Goal: Task Accomplishment & Management: Manage account settings

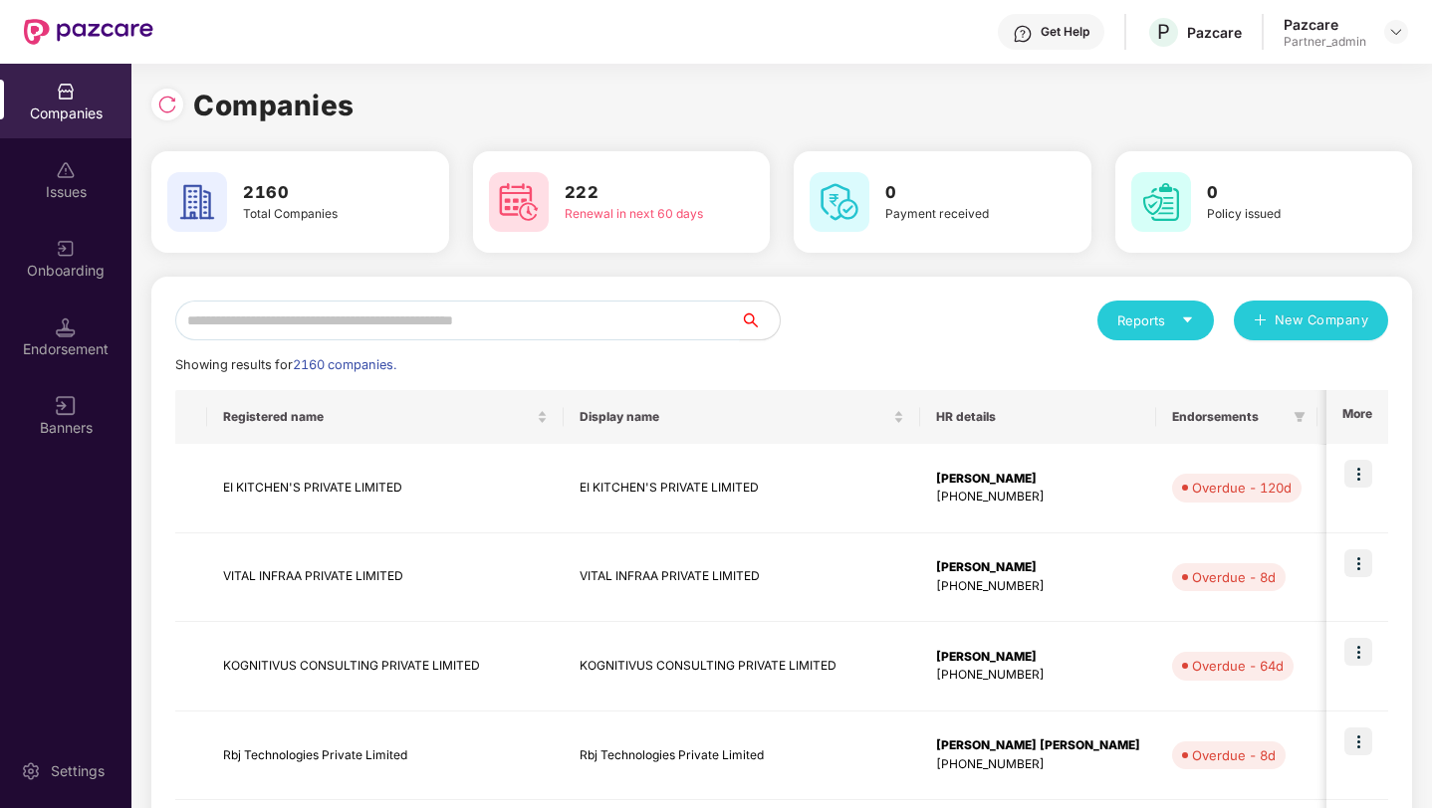
click at [358, 332] on input "text" at bounding box center [457, 321] width 565 height 40
paste input "********"
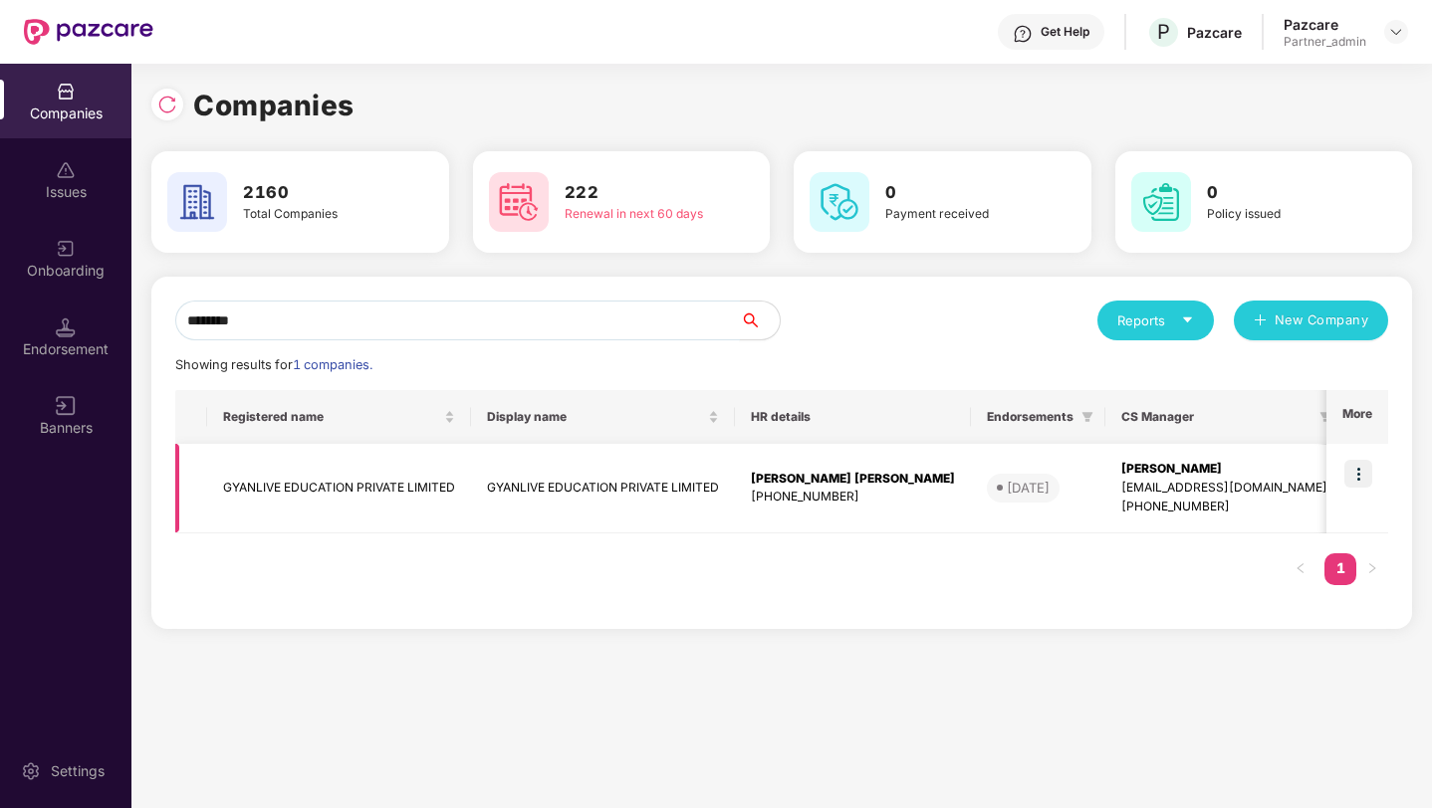
type input "********"
click at [1364, 475] on img at bounding box center [1358, 474] width 28 height 28
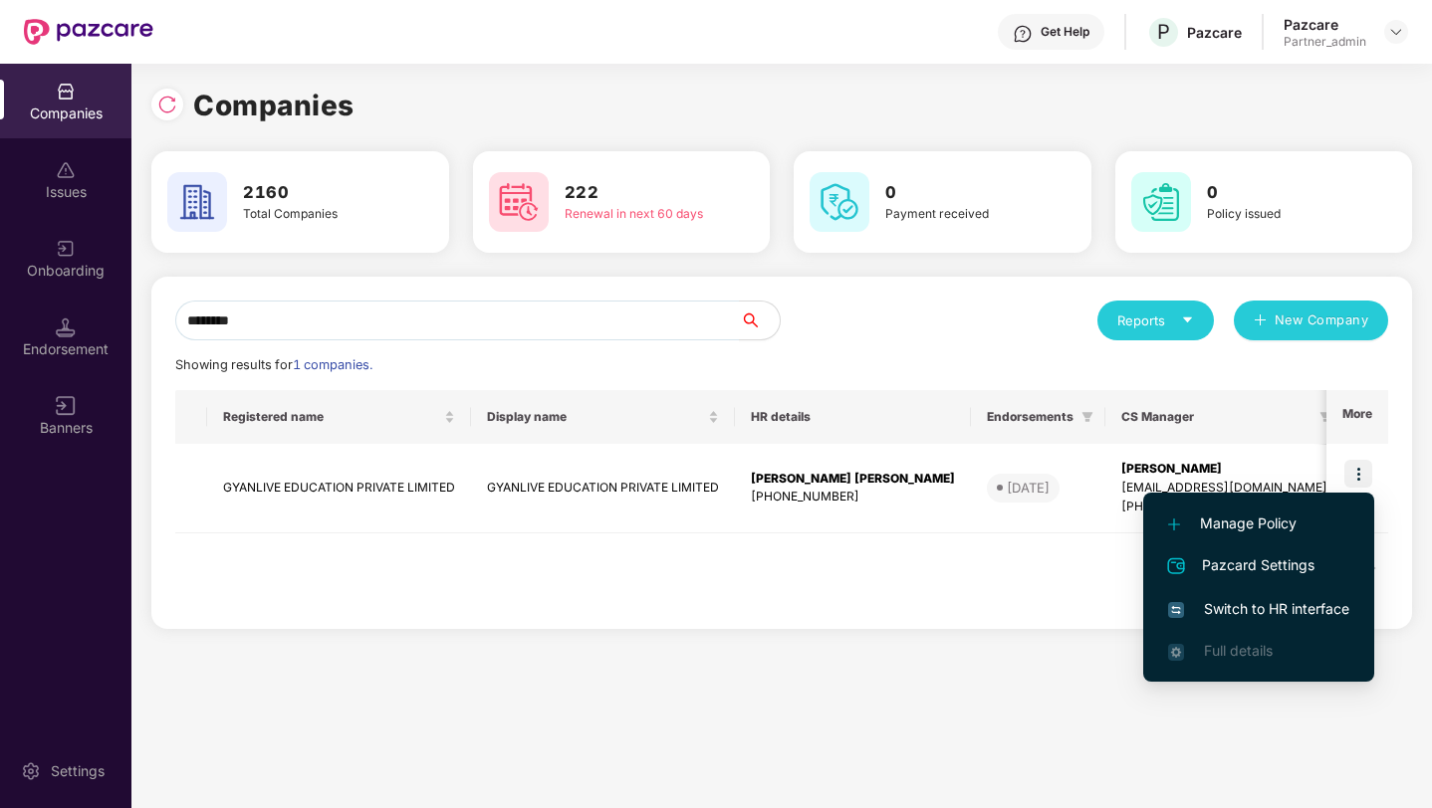
click at [1270, 604] on span "Switch to HR interface" at bounding box center [1258, 609] width 181 height 22
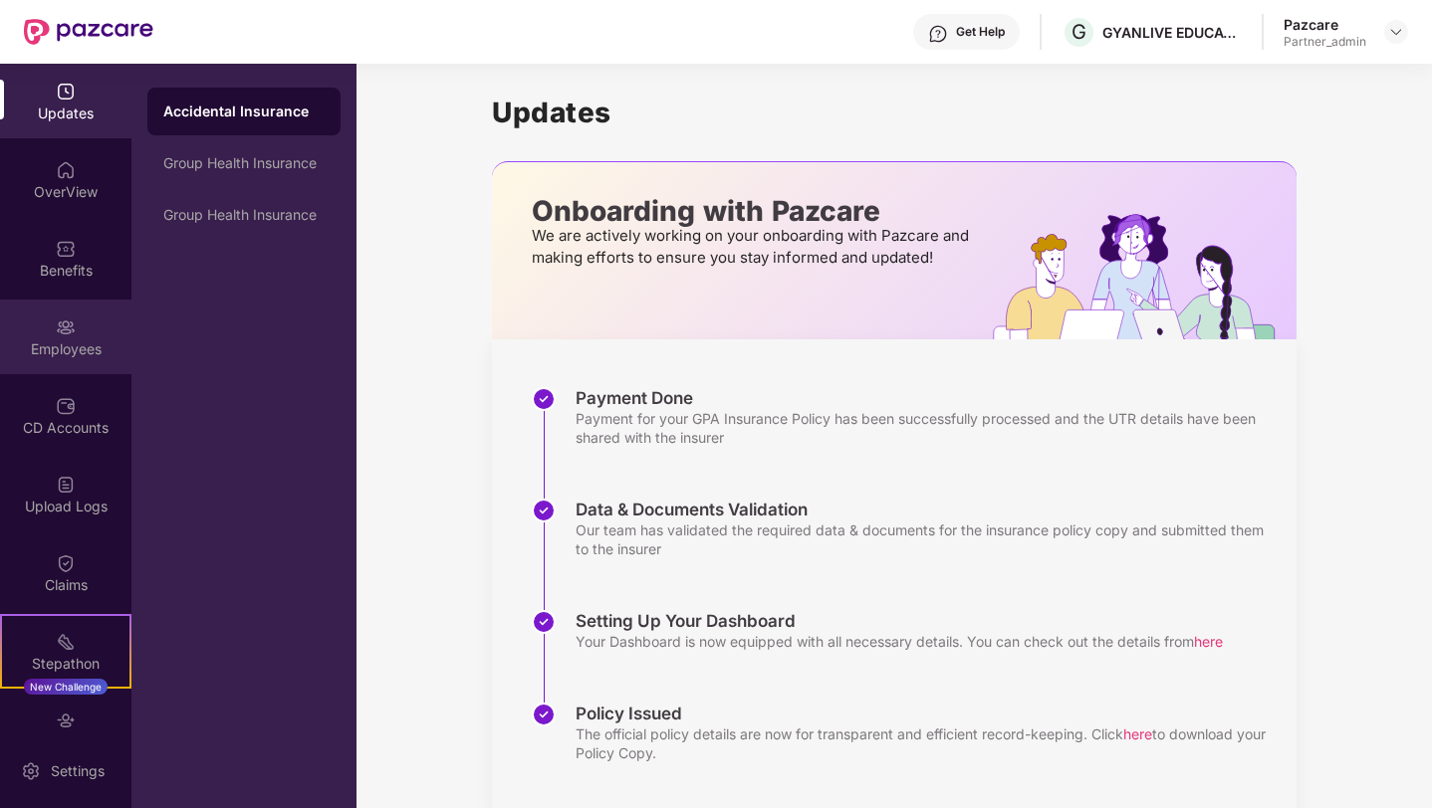
click at [62, 348] on div "Employees" at bounding box center [65, 350] width 131 height 20
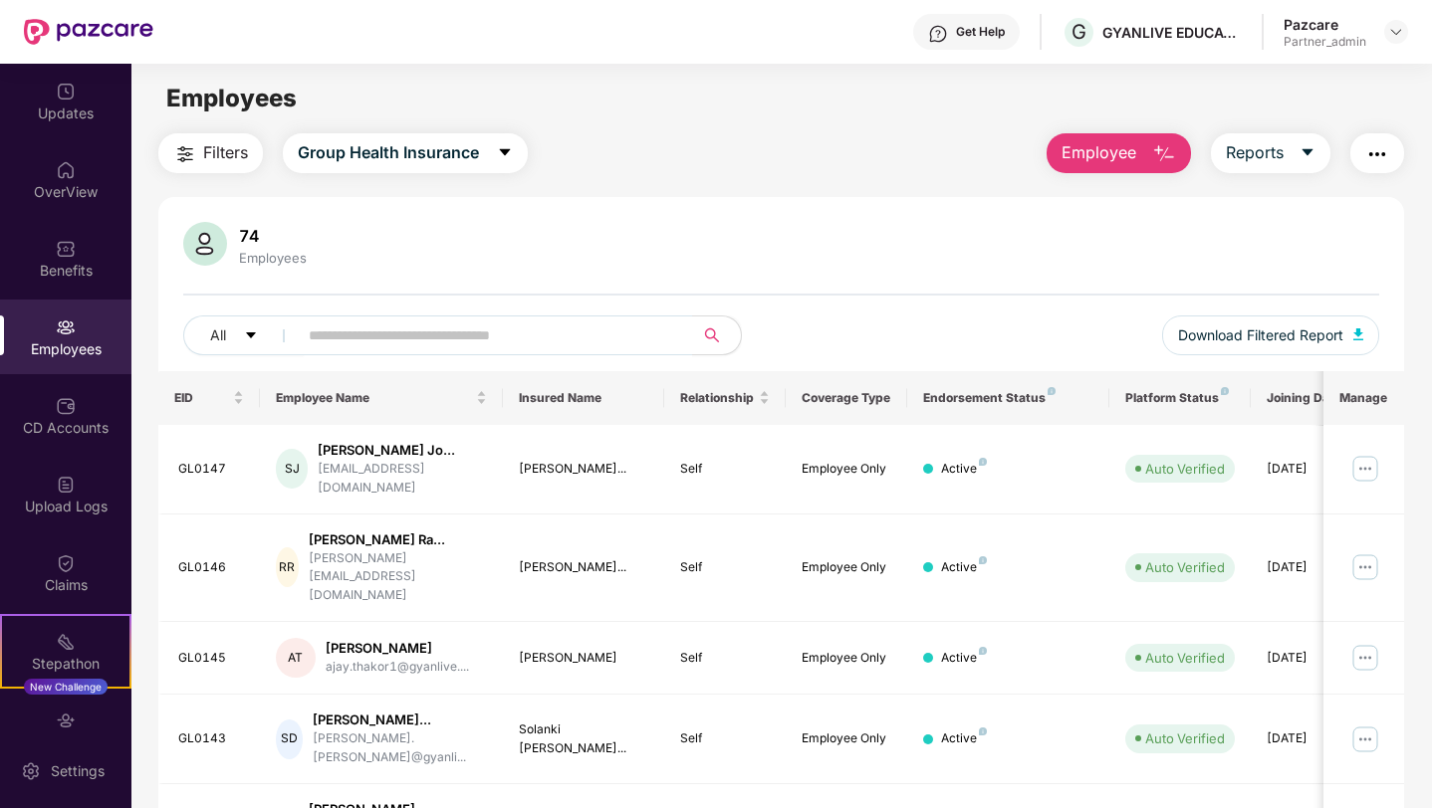
click at [195, 158] on img "button" at bounding box center [185, 154] width 24 height 24
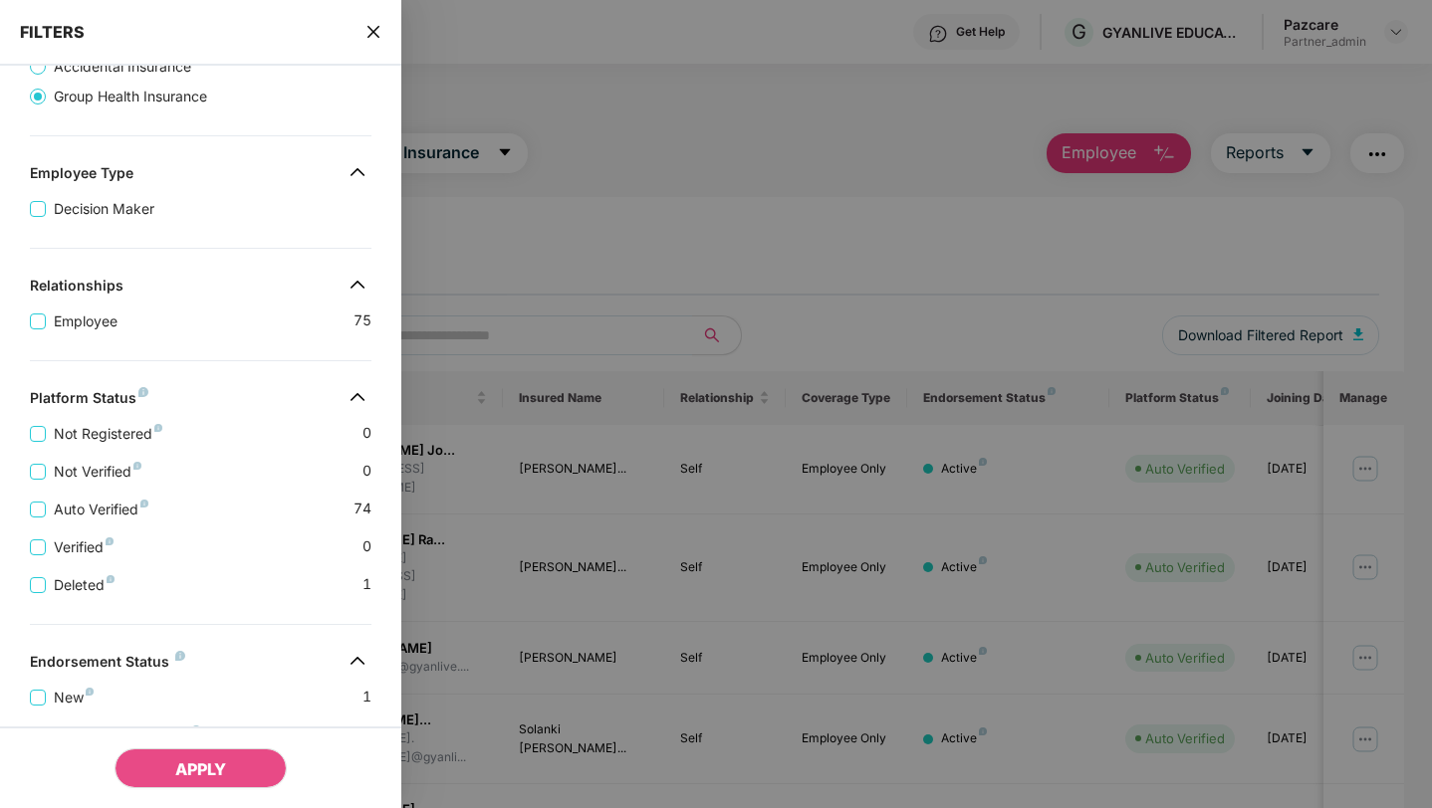
scroll to position [406, 0]
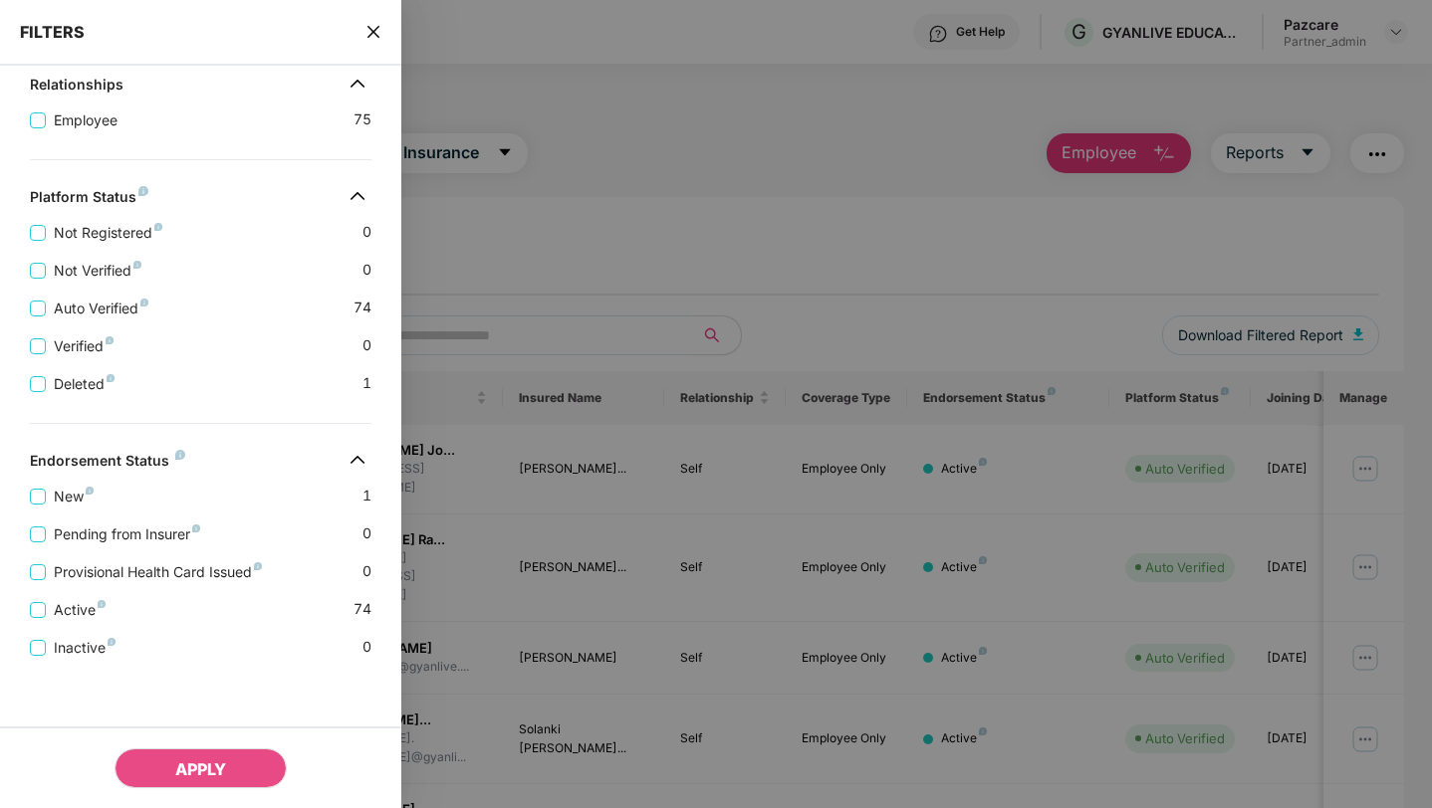
click at [372, 25] on icon "close" at bounding box center [373, 32] width 16 height 16
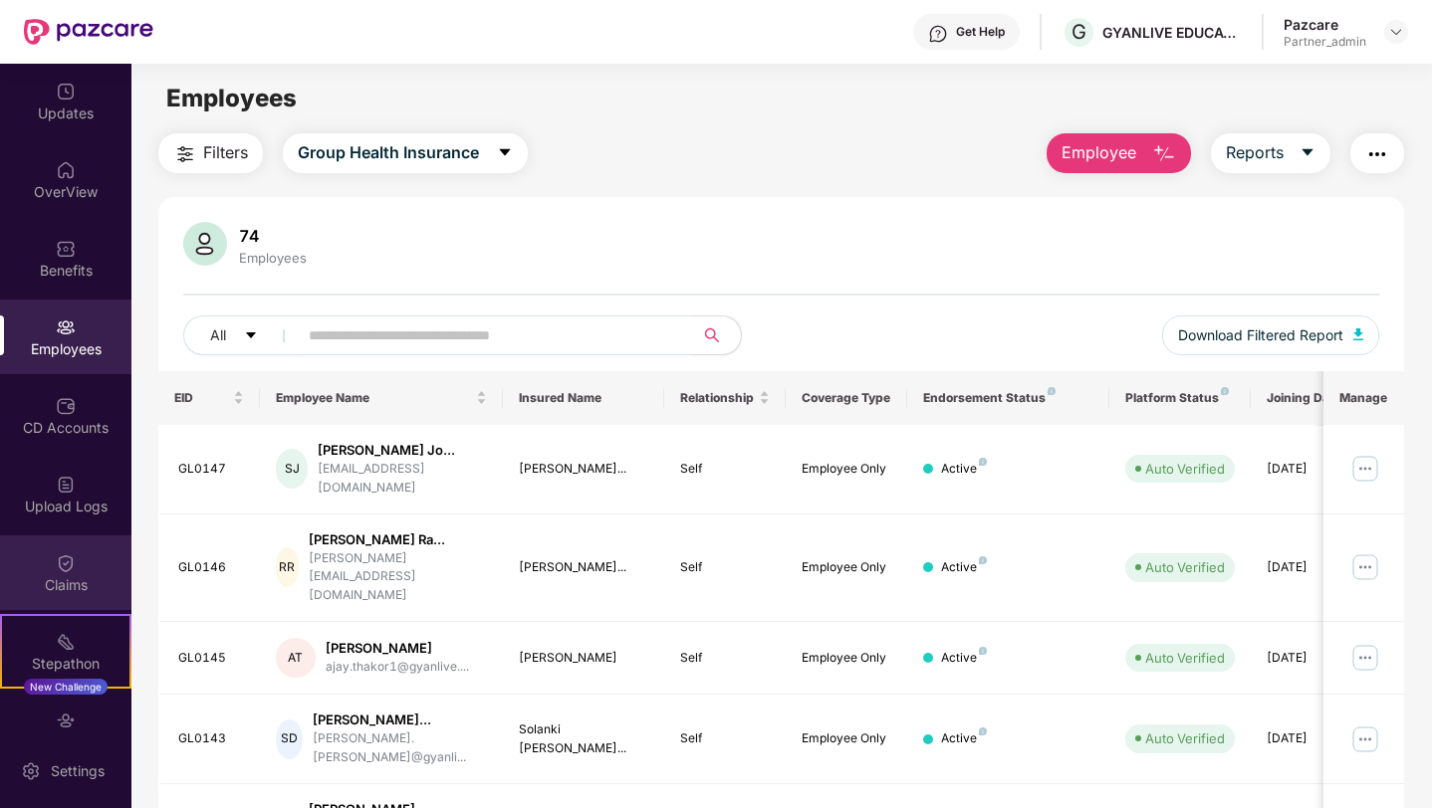
scroll to position [116, 0]
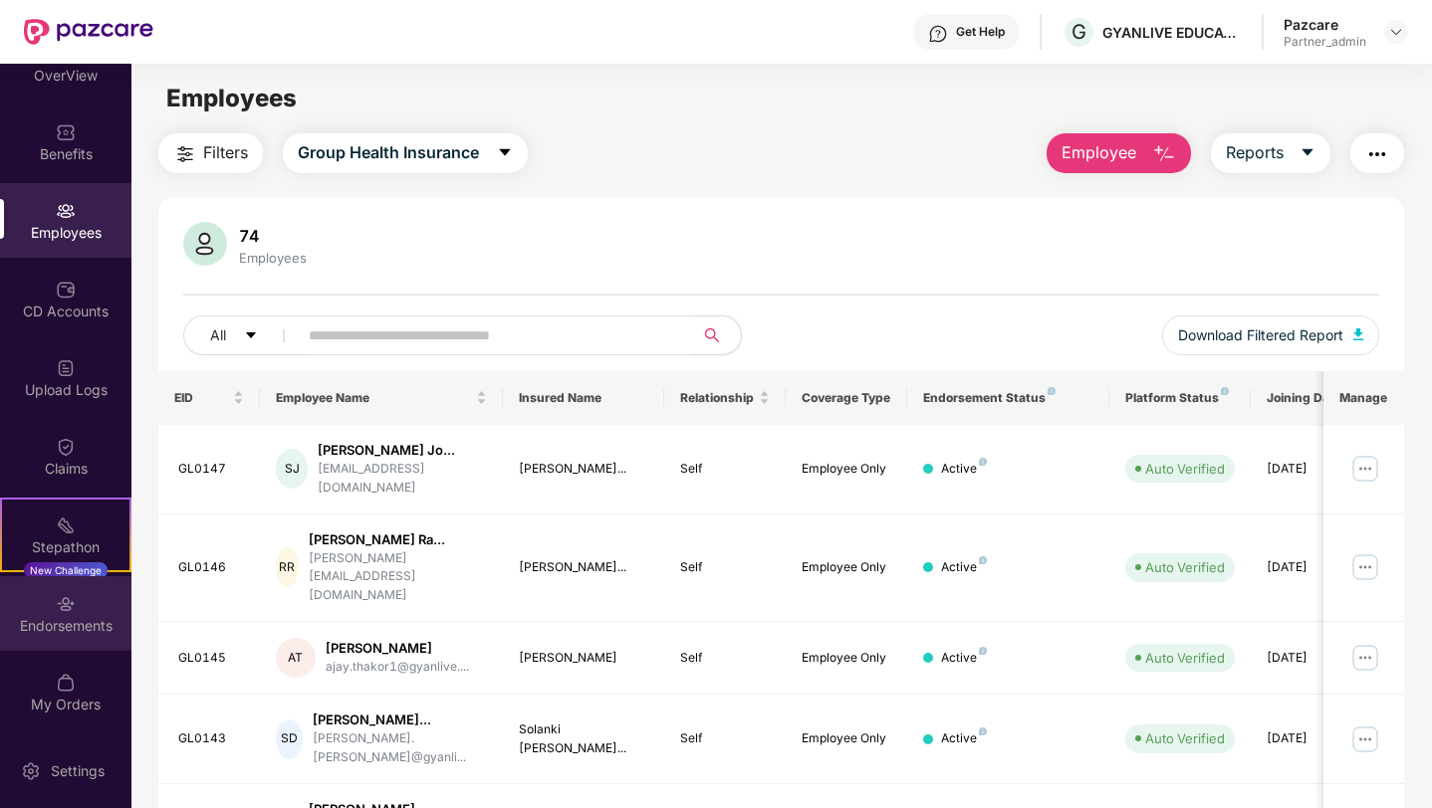
click at [56, 610] on img at bounding box center [66, 604] width 20 height 20
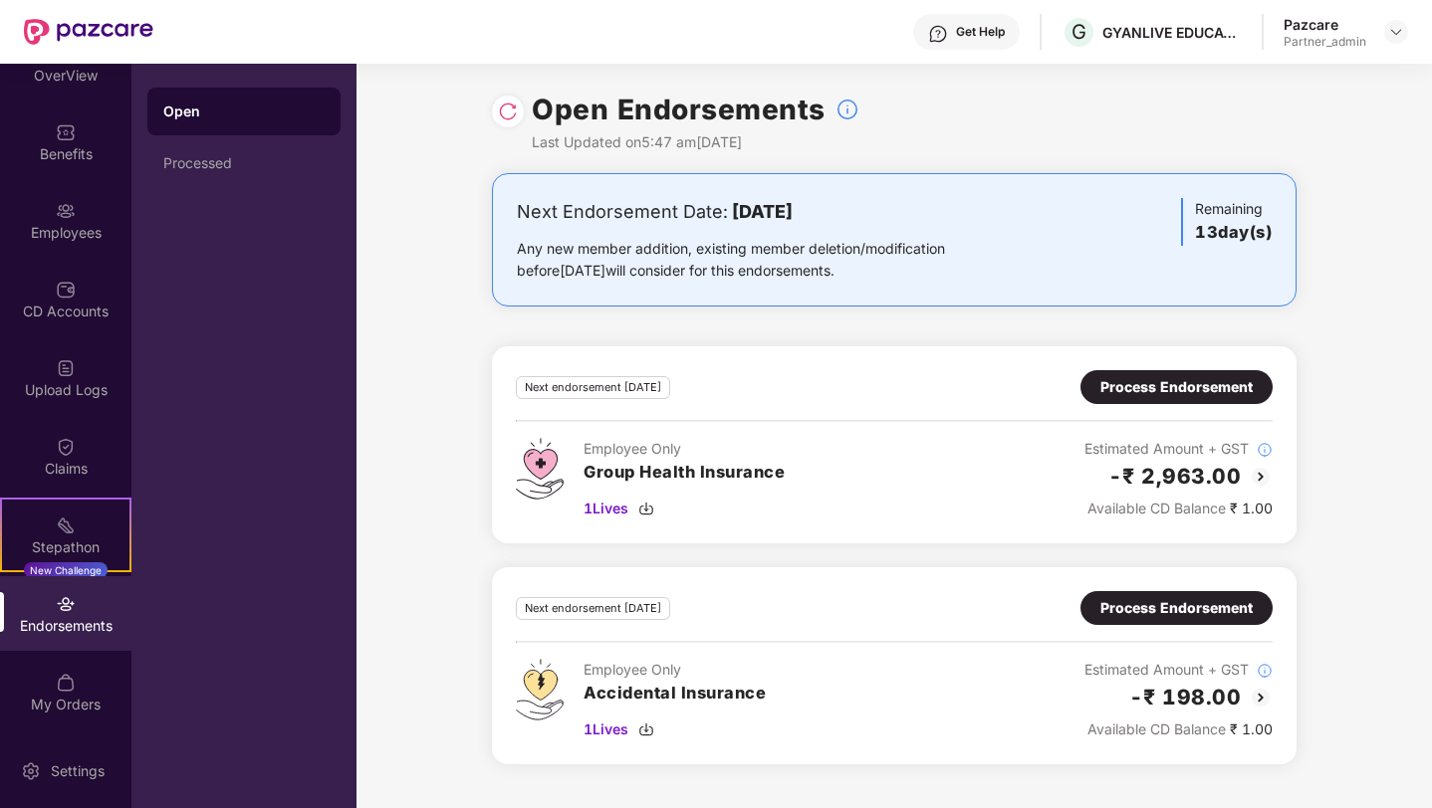
click at [510, 110] on img at bounding box center [508, 112] width 20 height 20
click at [1236, 397] on div "Process Endorsement" at bounding box center [1176, 387] width 152 height 22
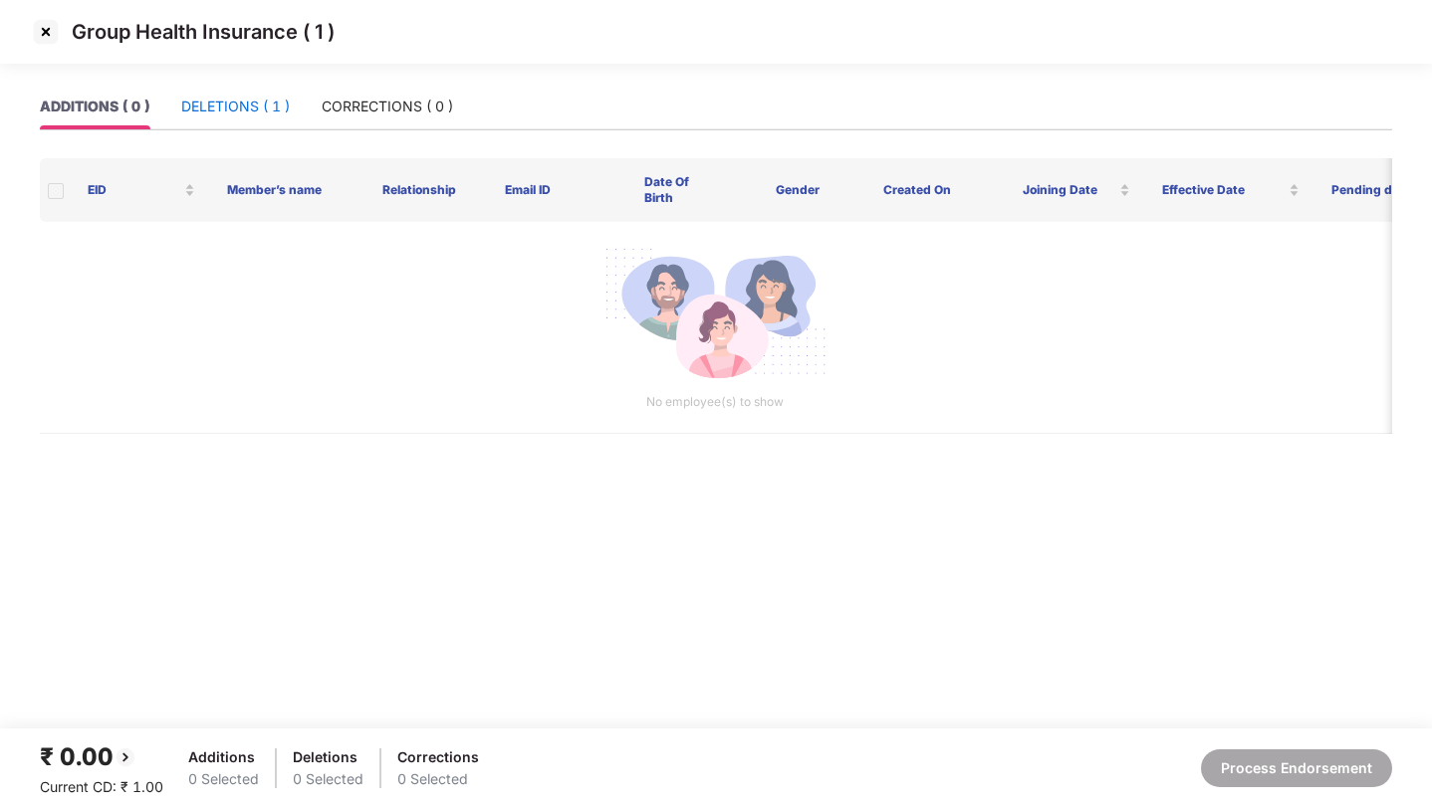
click at [265, 105] on div "DELETIONS ( 1 )" at bounding box center [235, 107] width 109 height 22
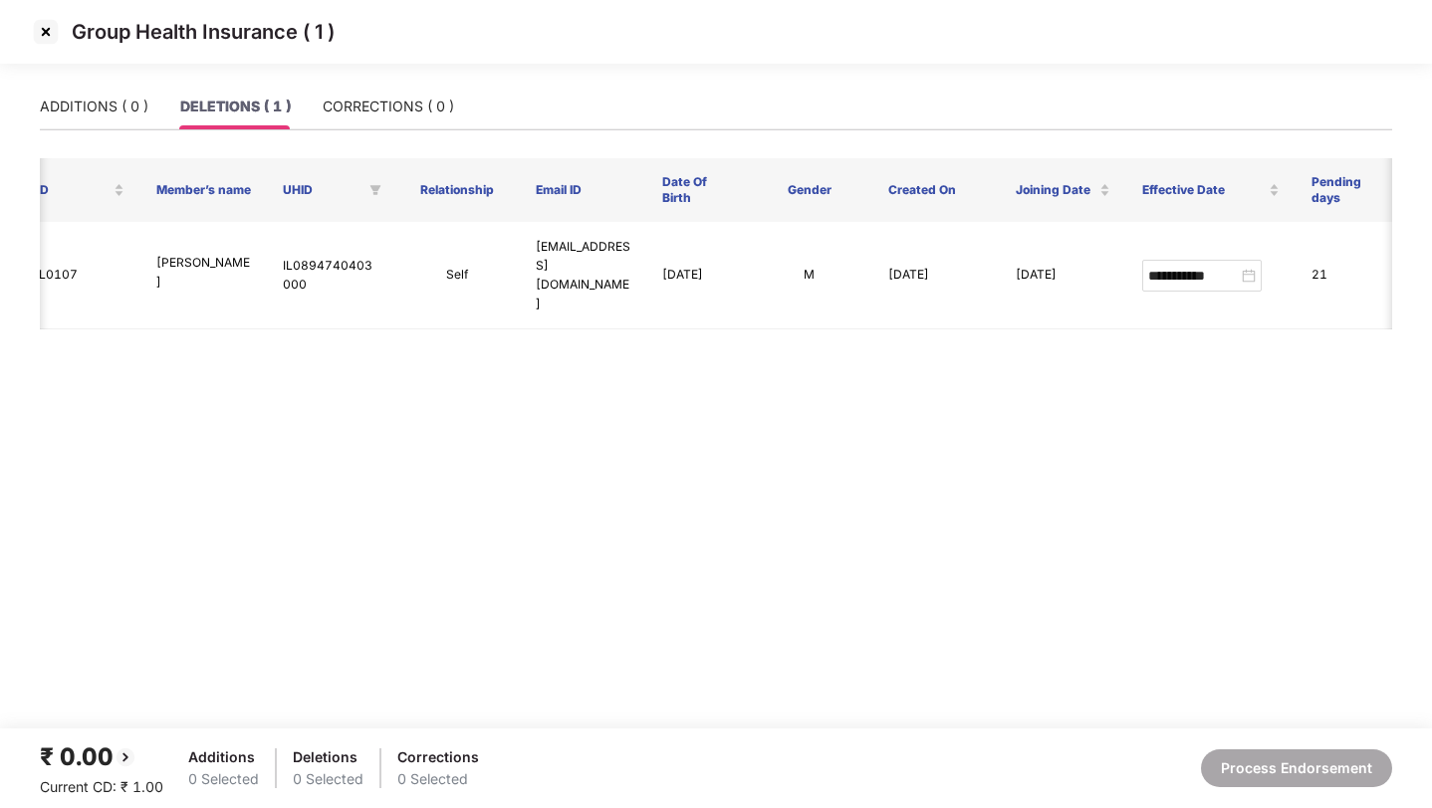
scroll to position [0, 65]
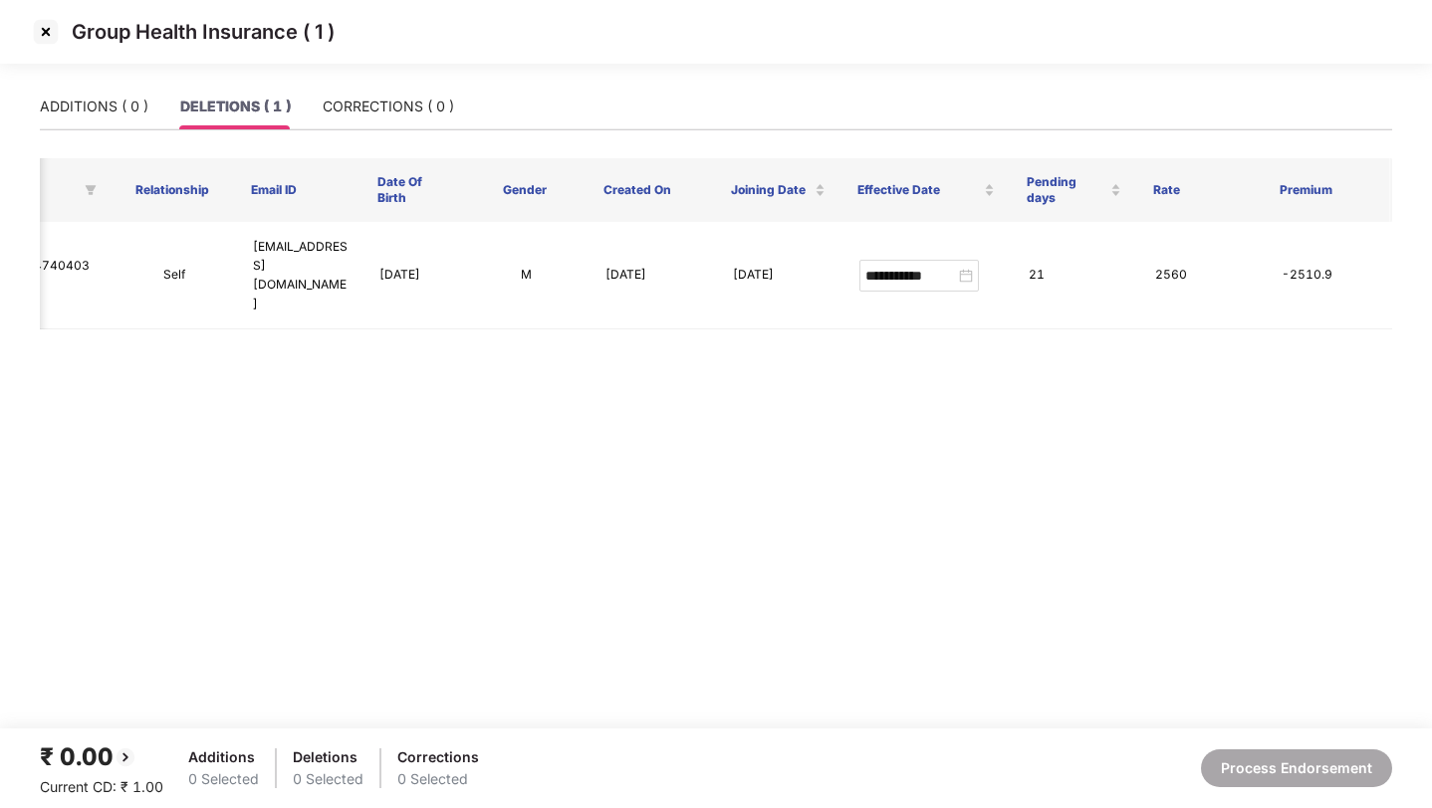
click at [42, 31] on img at bounding box center [46, 32] width 32 height 32
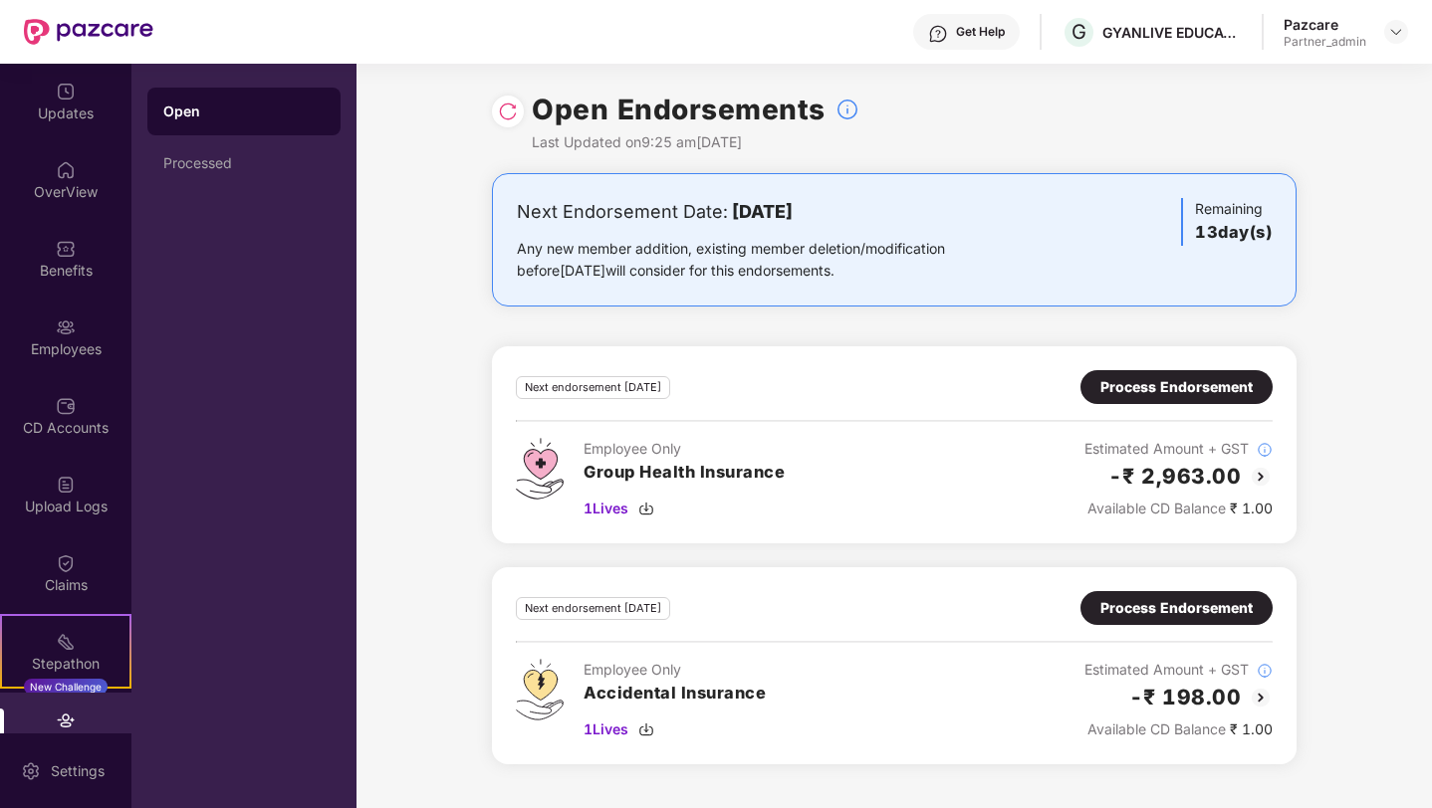
click at [1207, 606] on div "Process Endorsement" at bounding box center [1176, 608] width 152 height 22
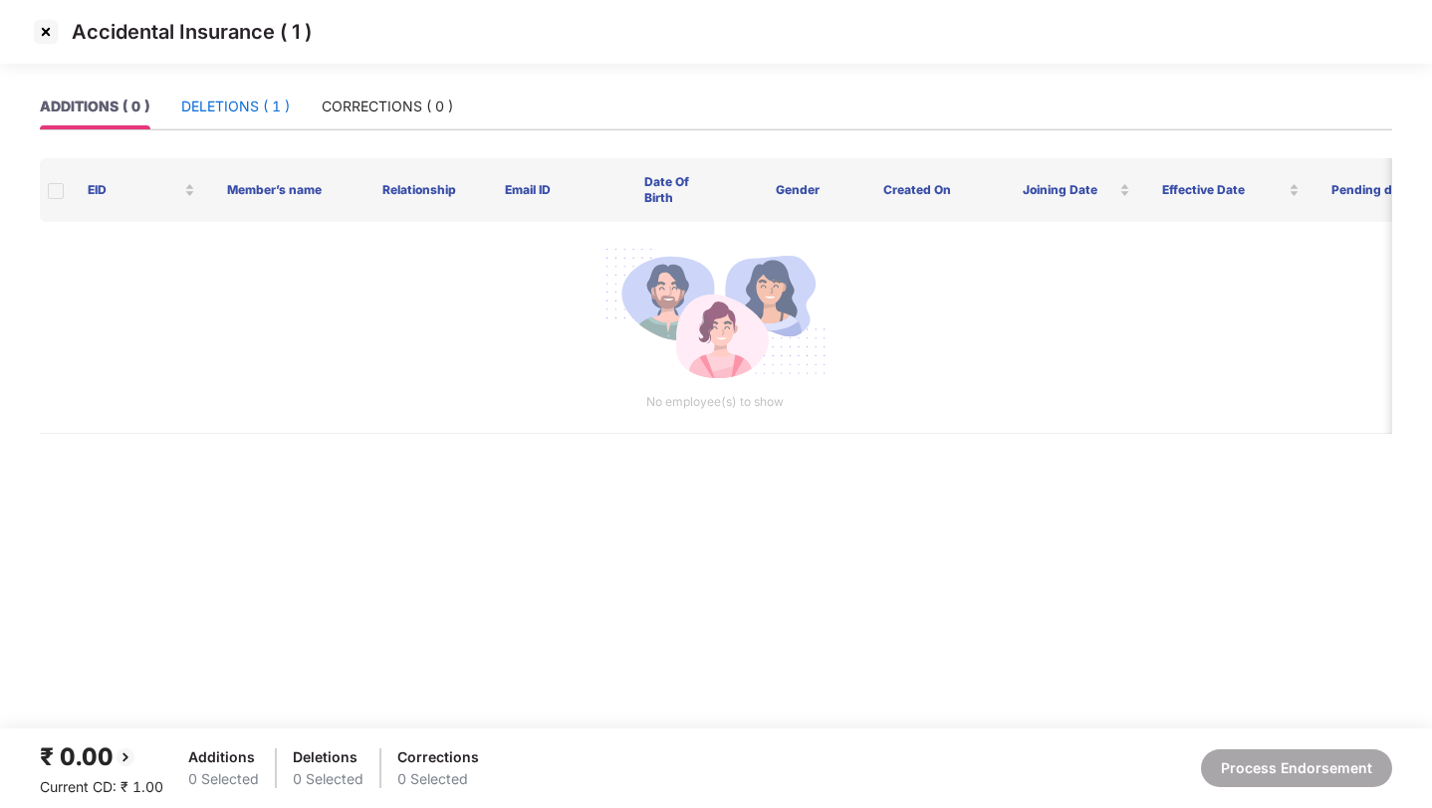
click at [244, 99] on div "DELETIONS ( 1 )" at bounding box center [235, 107] width 109 height 22
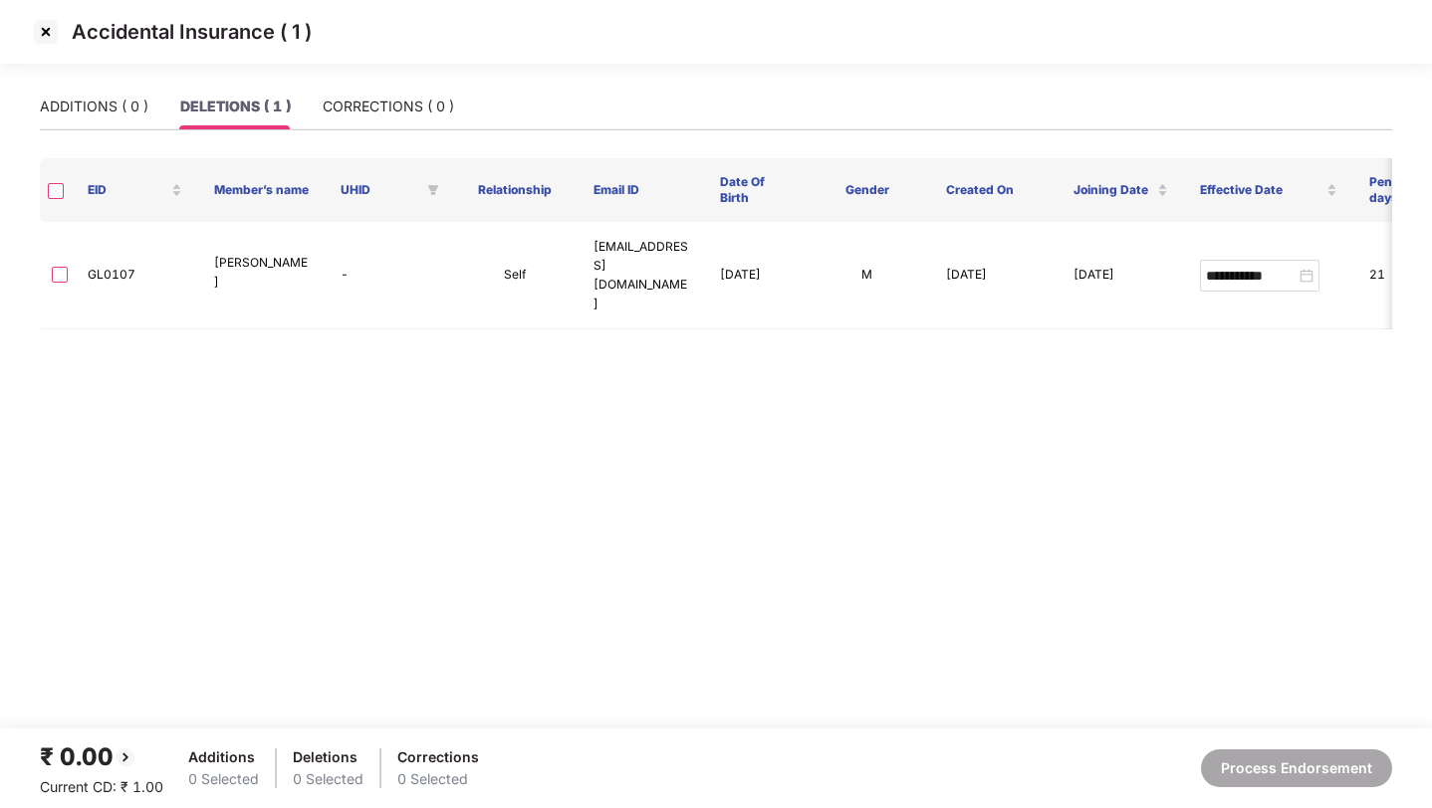
click at [37, 33] on img at bounding box center [46, 32] width 32 height 32
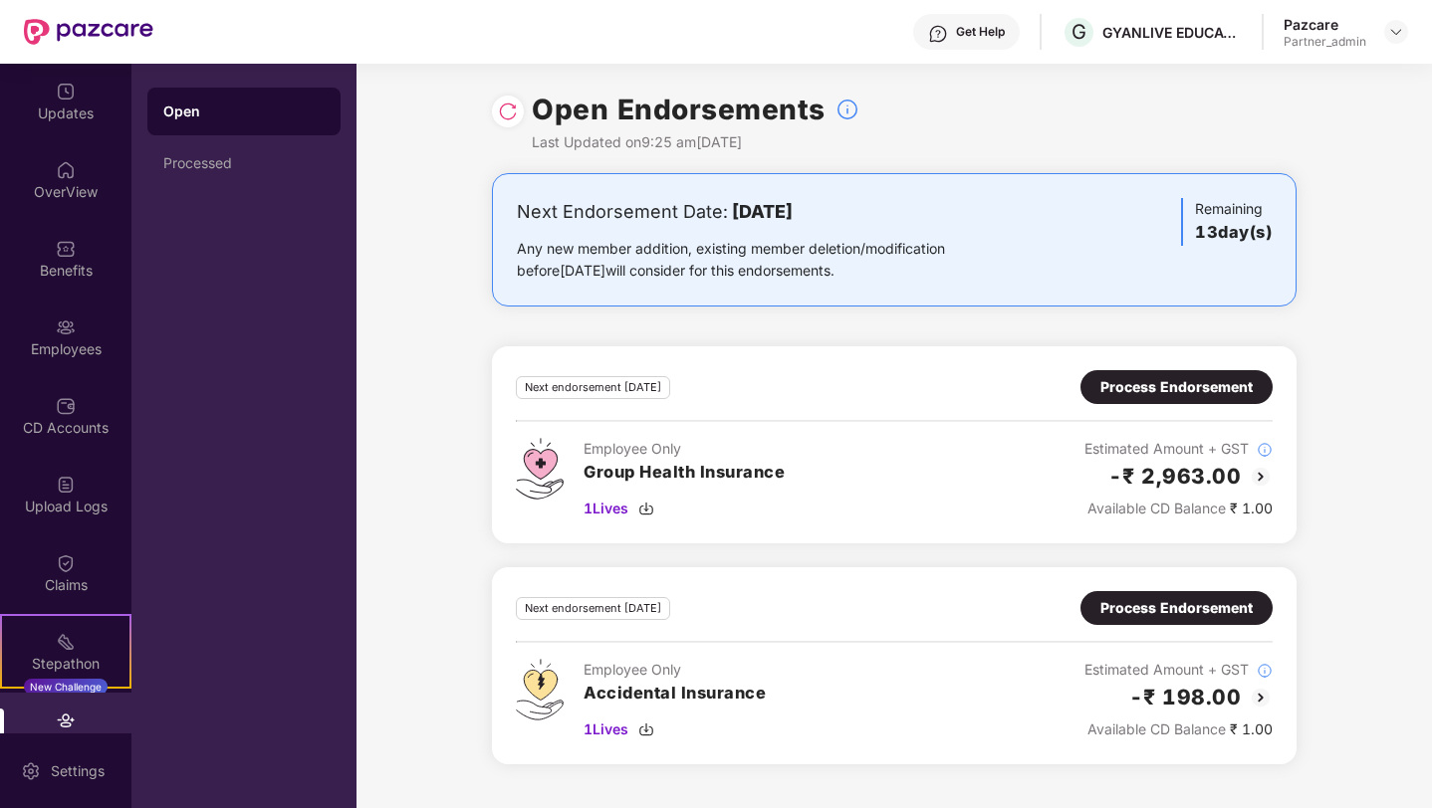
click at [1185, 374] on div "Process Endorsement" at bounding box center [1176, 387] width 192 height 34
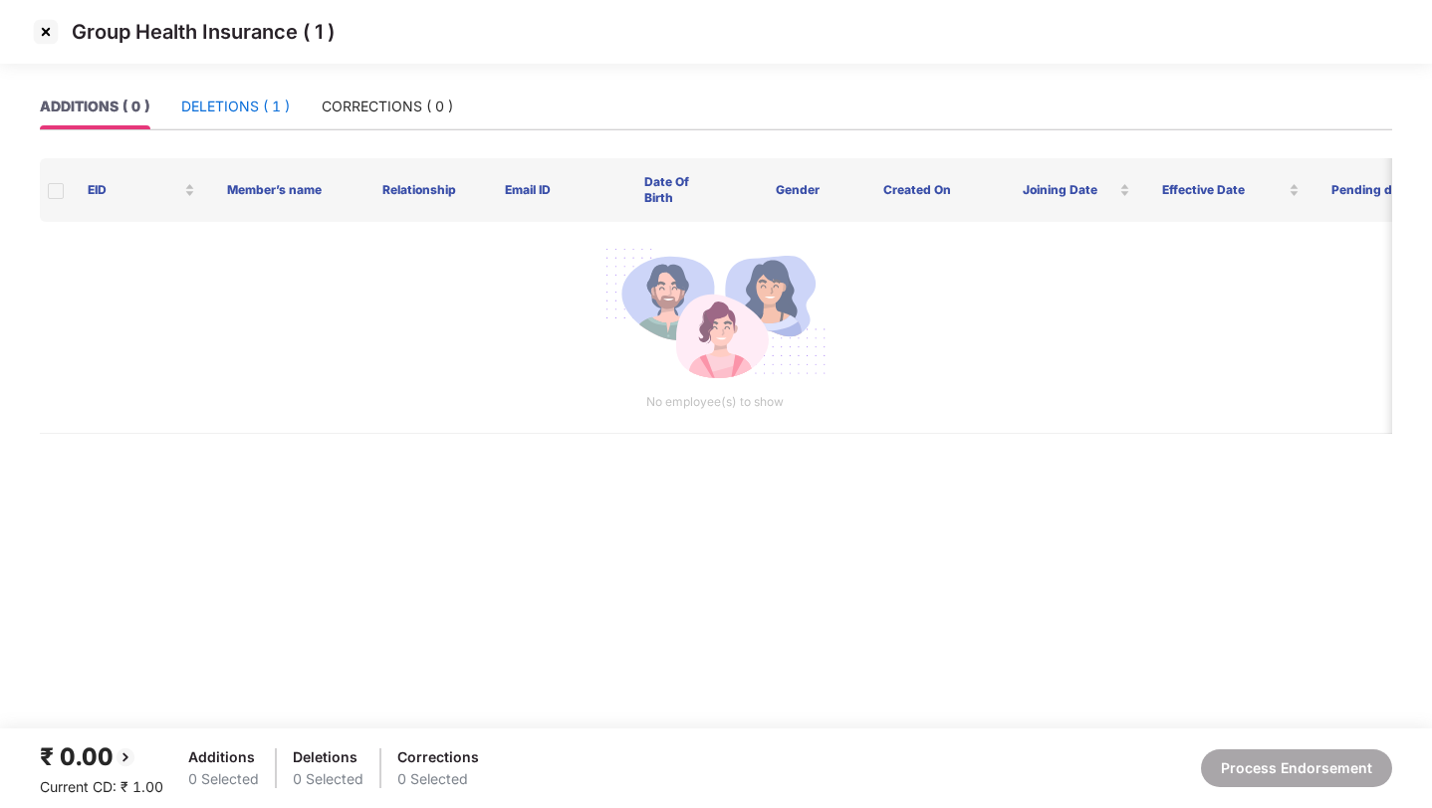
click at [254, 103] on div "DELETIONS ( 1 )" at bounding box center [235, 107] width 109 height 22
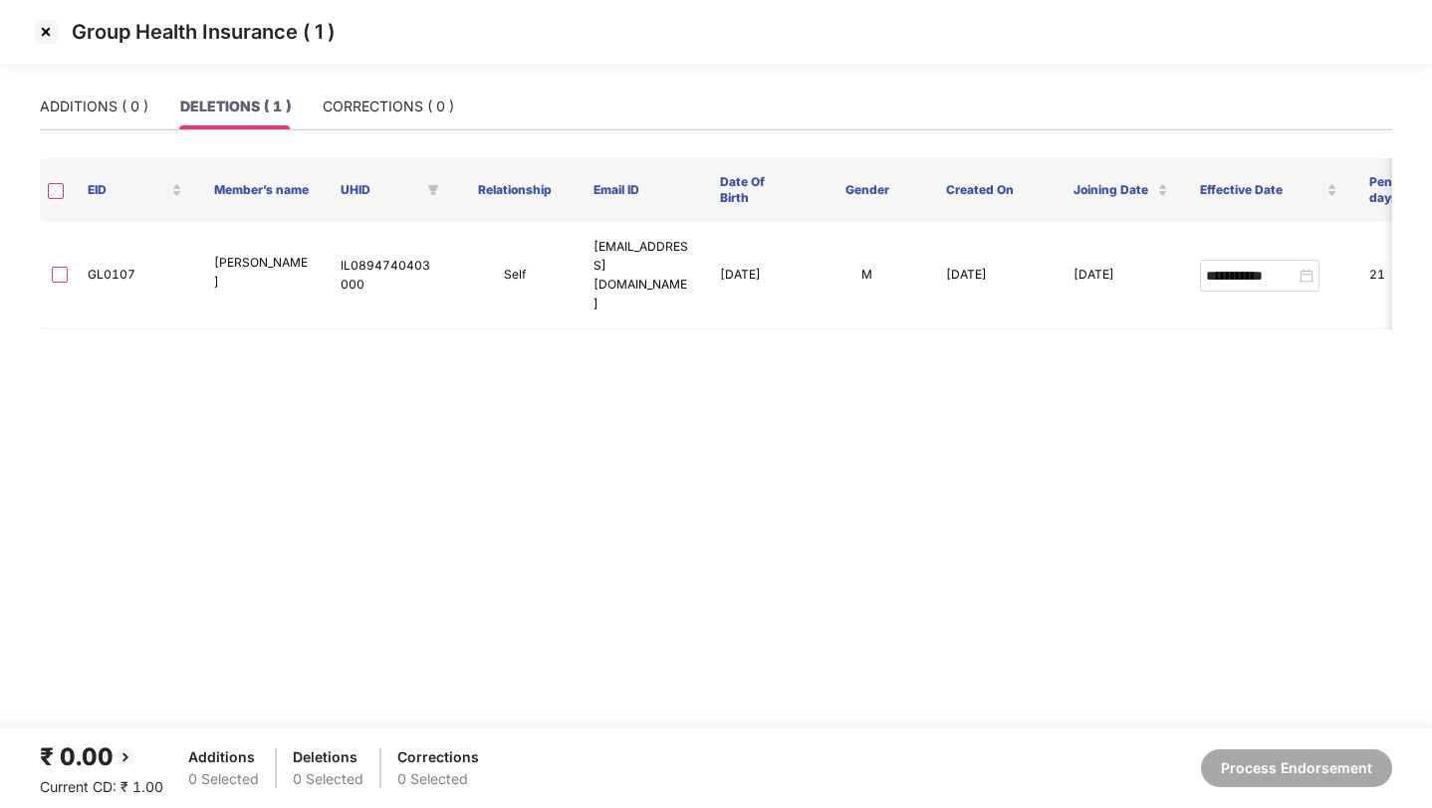
click at [38, 35] on img at bounding box center [46, 32] width 32 height 32
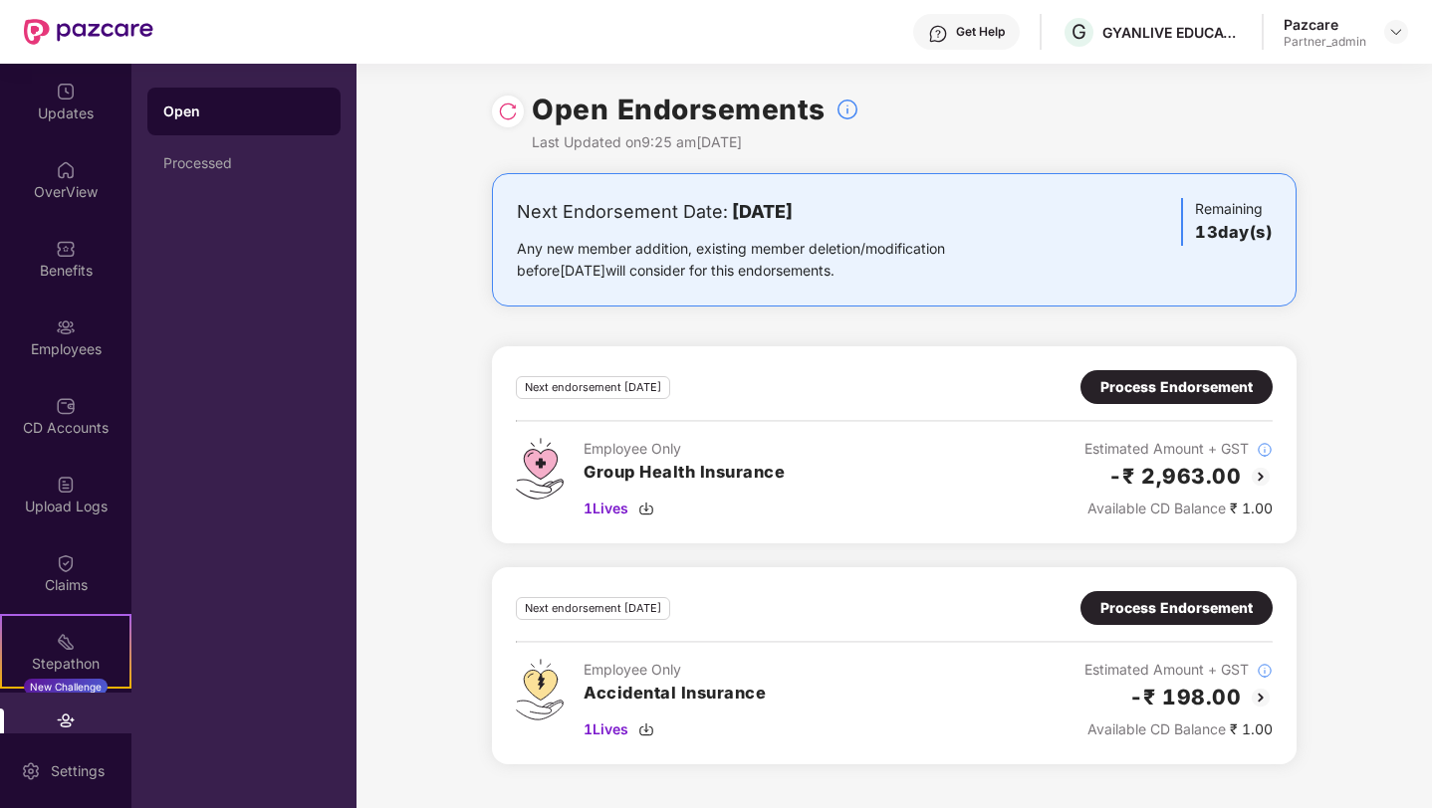
click at [62, 266] on div "Benefits" at bounding box center [65, 271] width 131 height 20
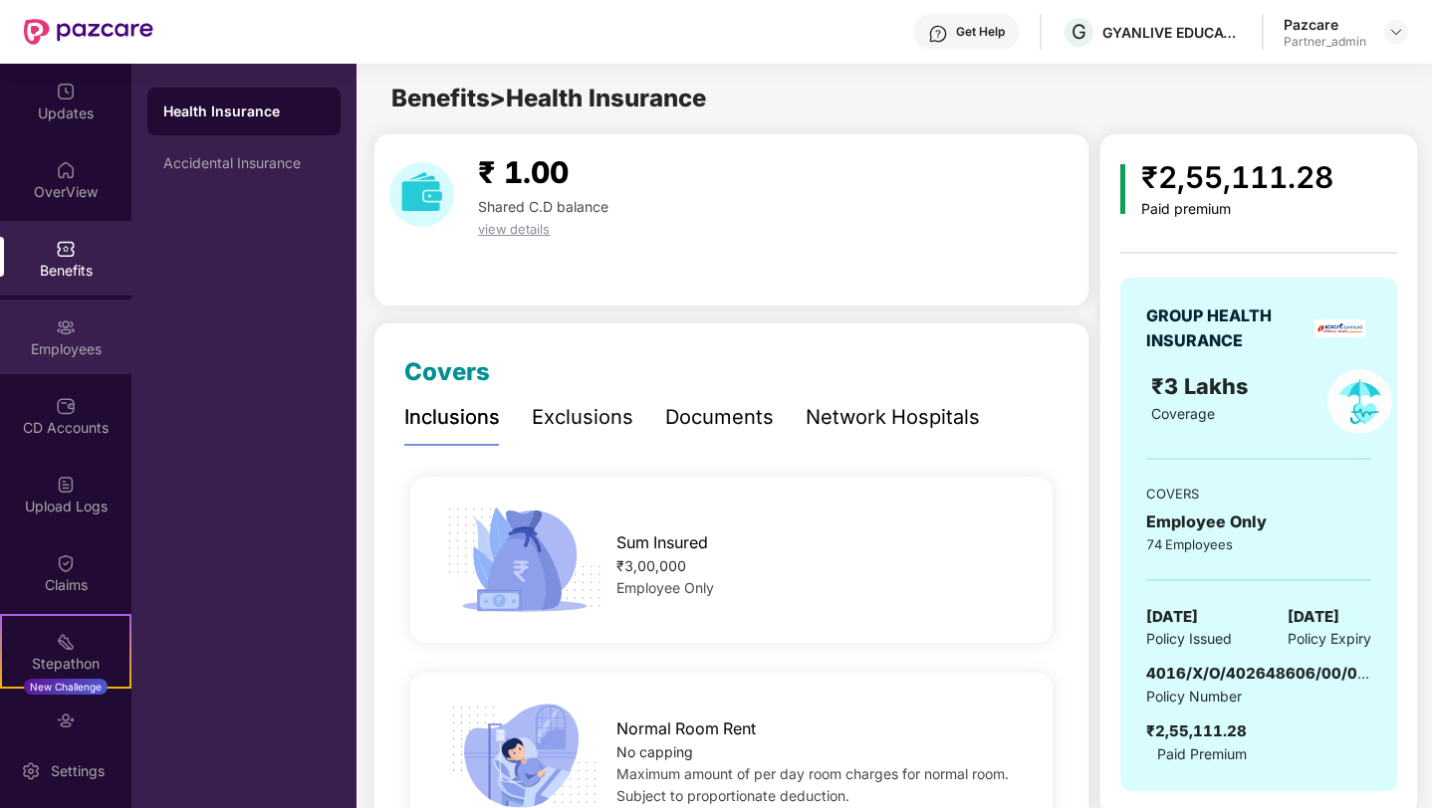
click at [74, 358] on div "Employees" at bounding box center [65, 337] width 131 height 75
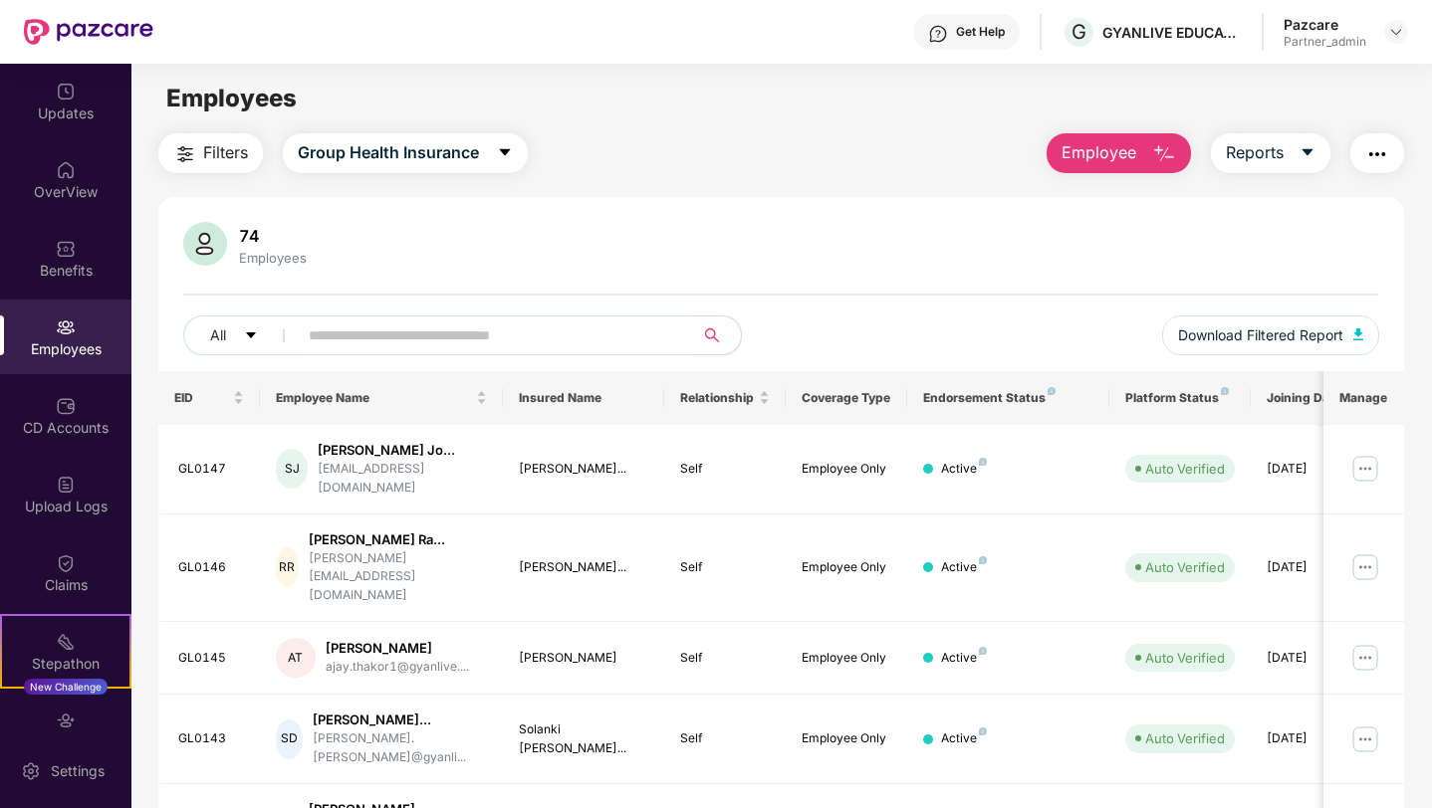
click at [226, 141] on span "Filters" at bounding box center [225, 152] width 45 height 25
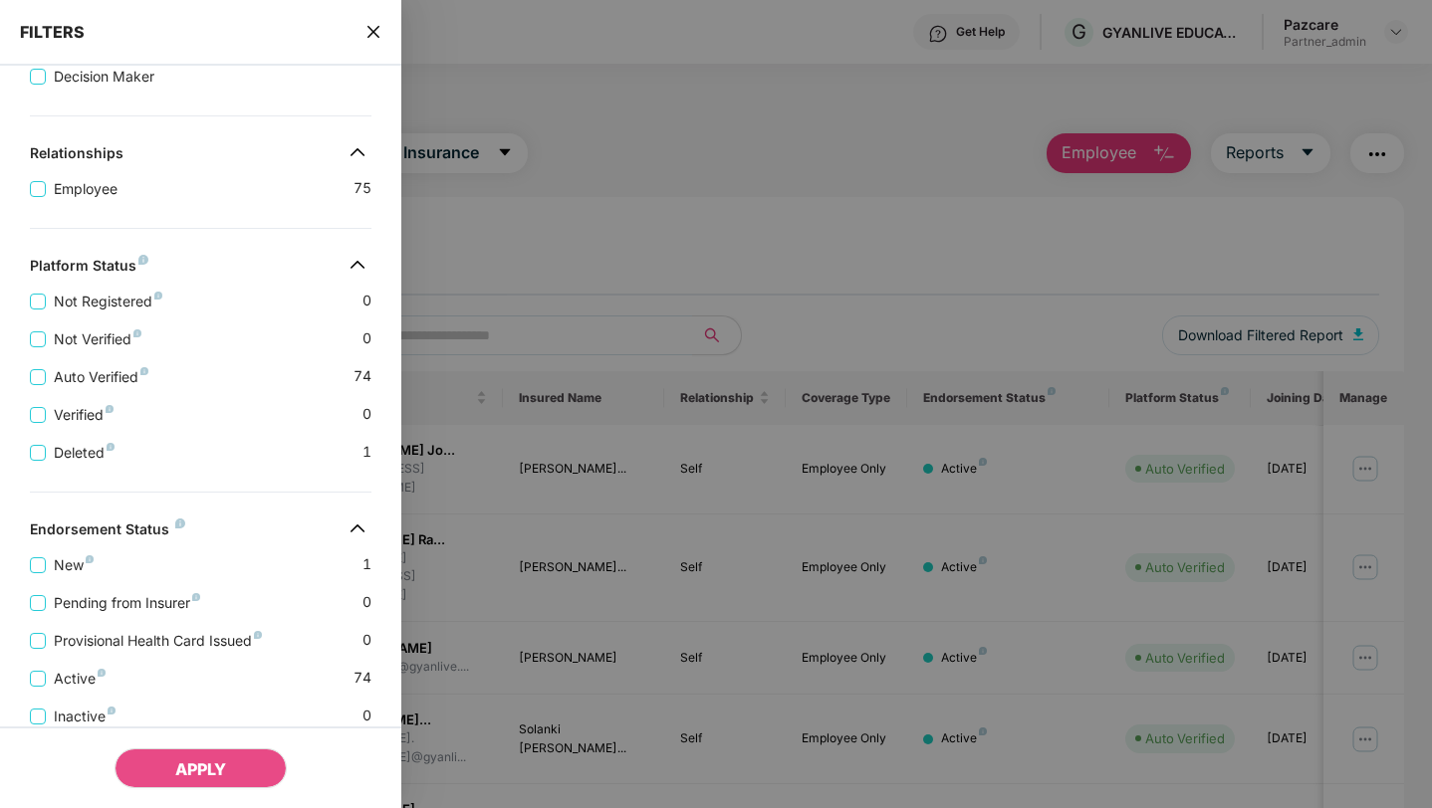
click at [366, 28] on icon "close" at bounding box center [373, 32] width 16 height 16
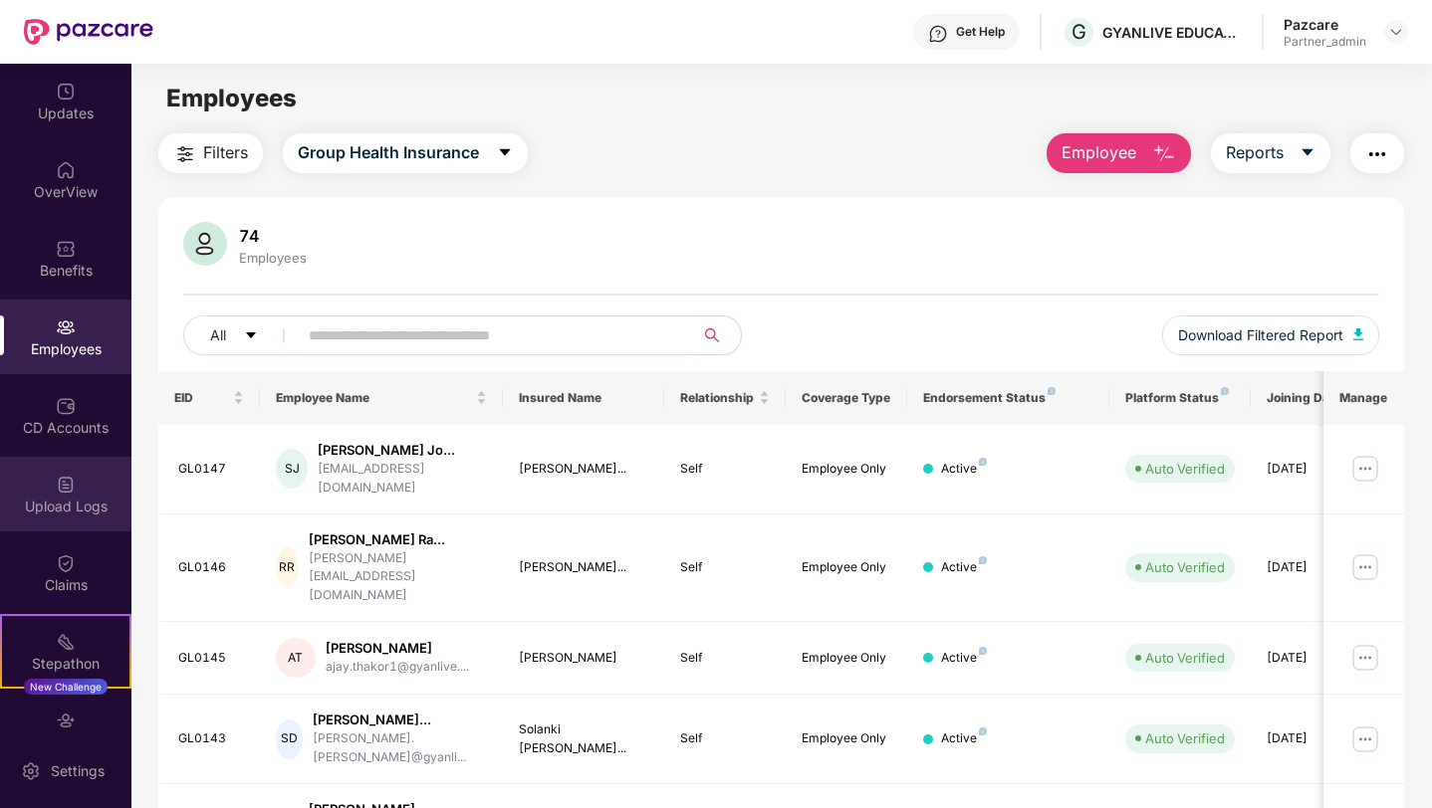
click at [54, 463] on div "Upload Logs" at bounding box center [65, 494] width 131 height 75
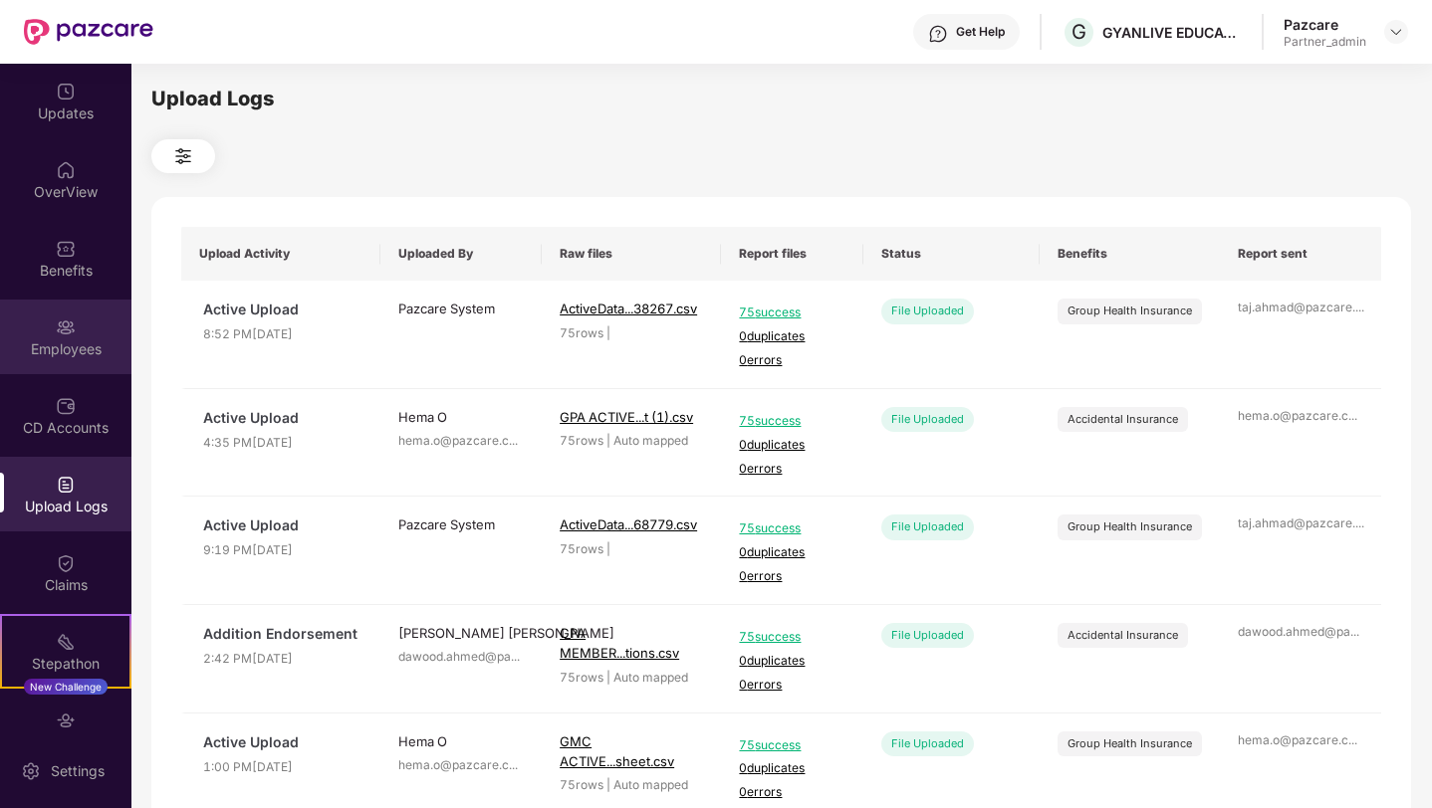
click at [56, 336] on img at bounding box center [66, 328] width 20 height 20
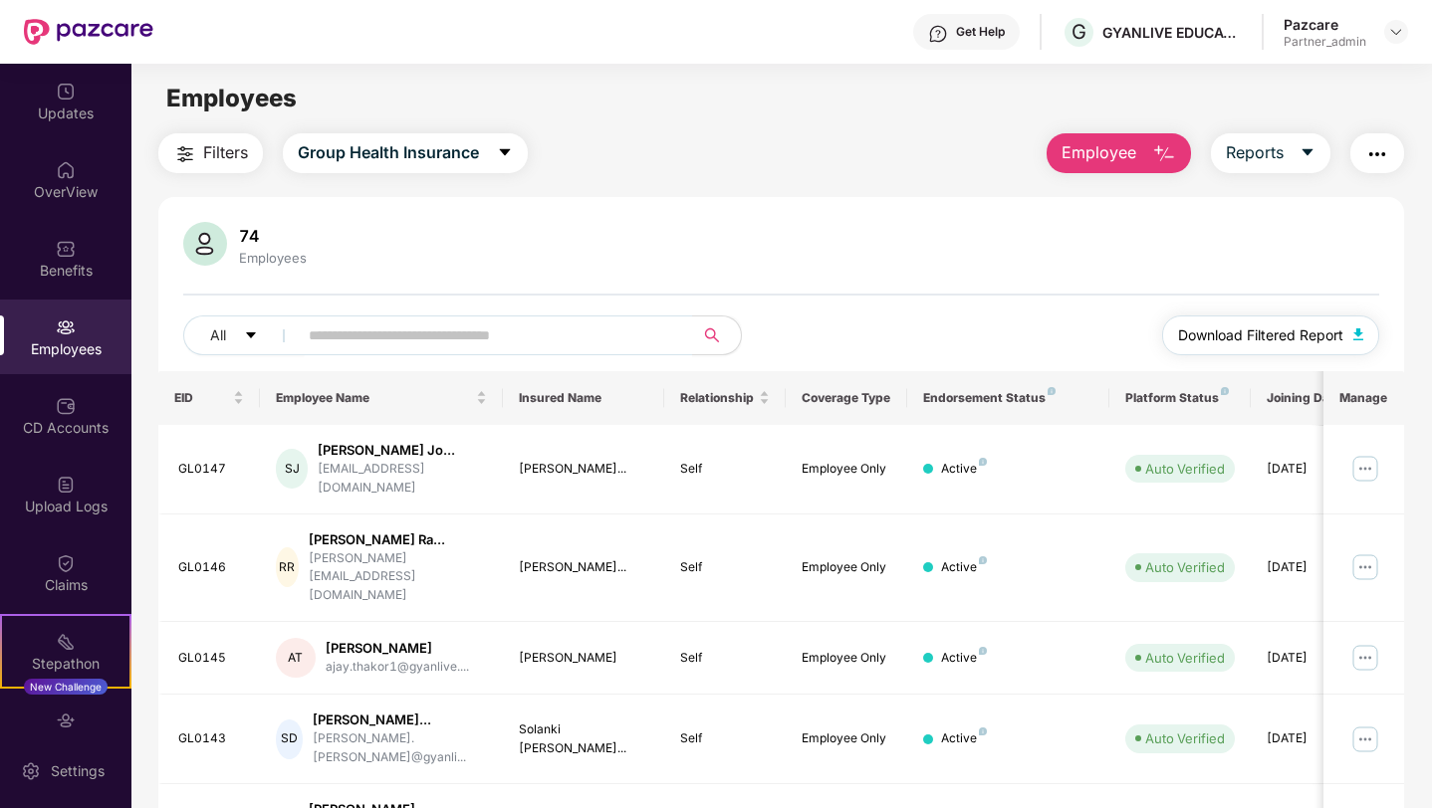
click at [1214, 337] on span "Download Filtered Report" at bounding box center [1260, 336] width 165 height 22
click at [1012, 63] on div "Get Help G GYANLIVE EDUCATION PRIVATE LIMITED Pazcare Partner_admin" at bounding box center [780, 32] width 1254 height 64
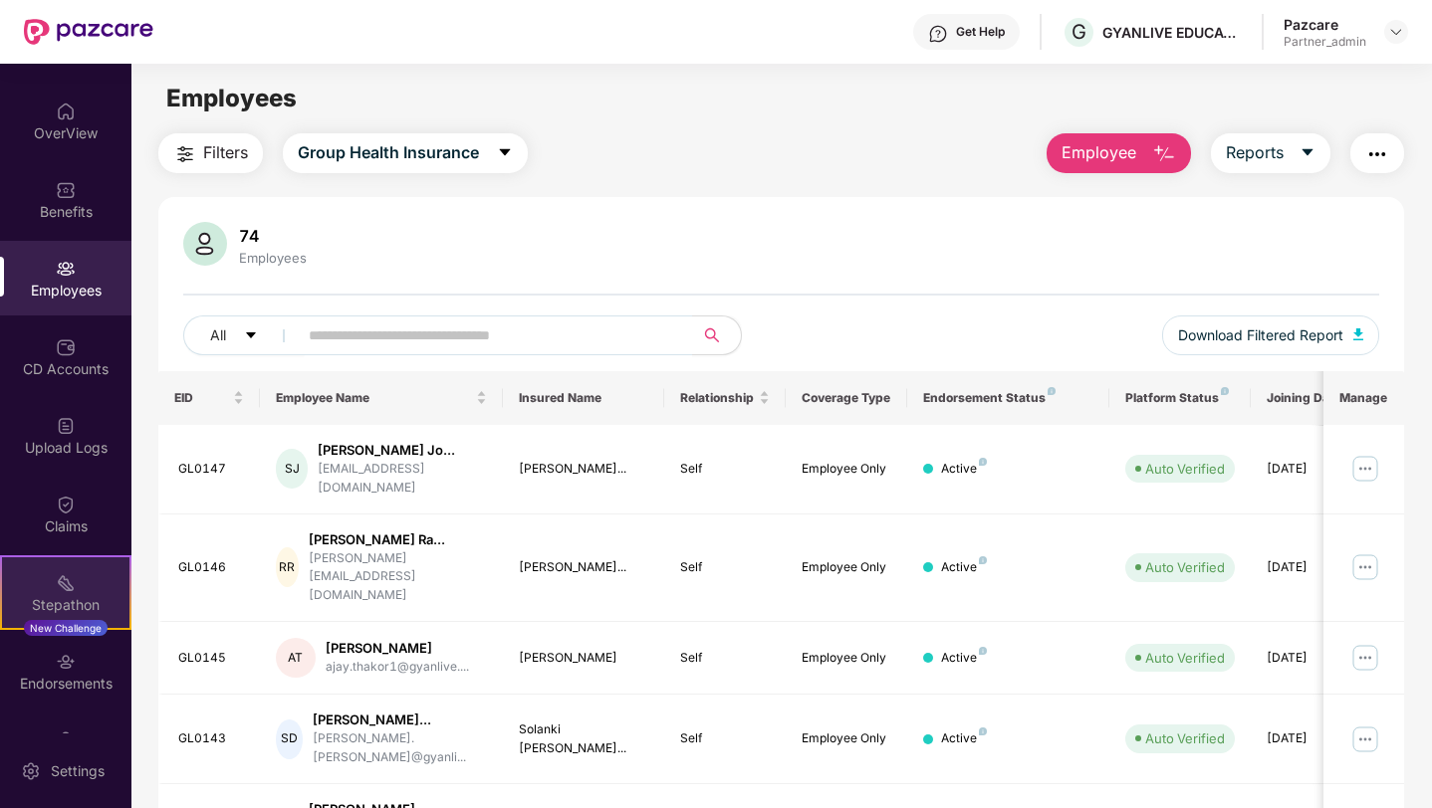
scroll to position [116, 0]
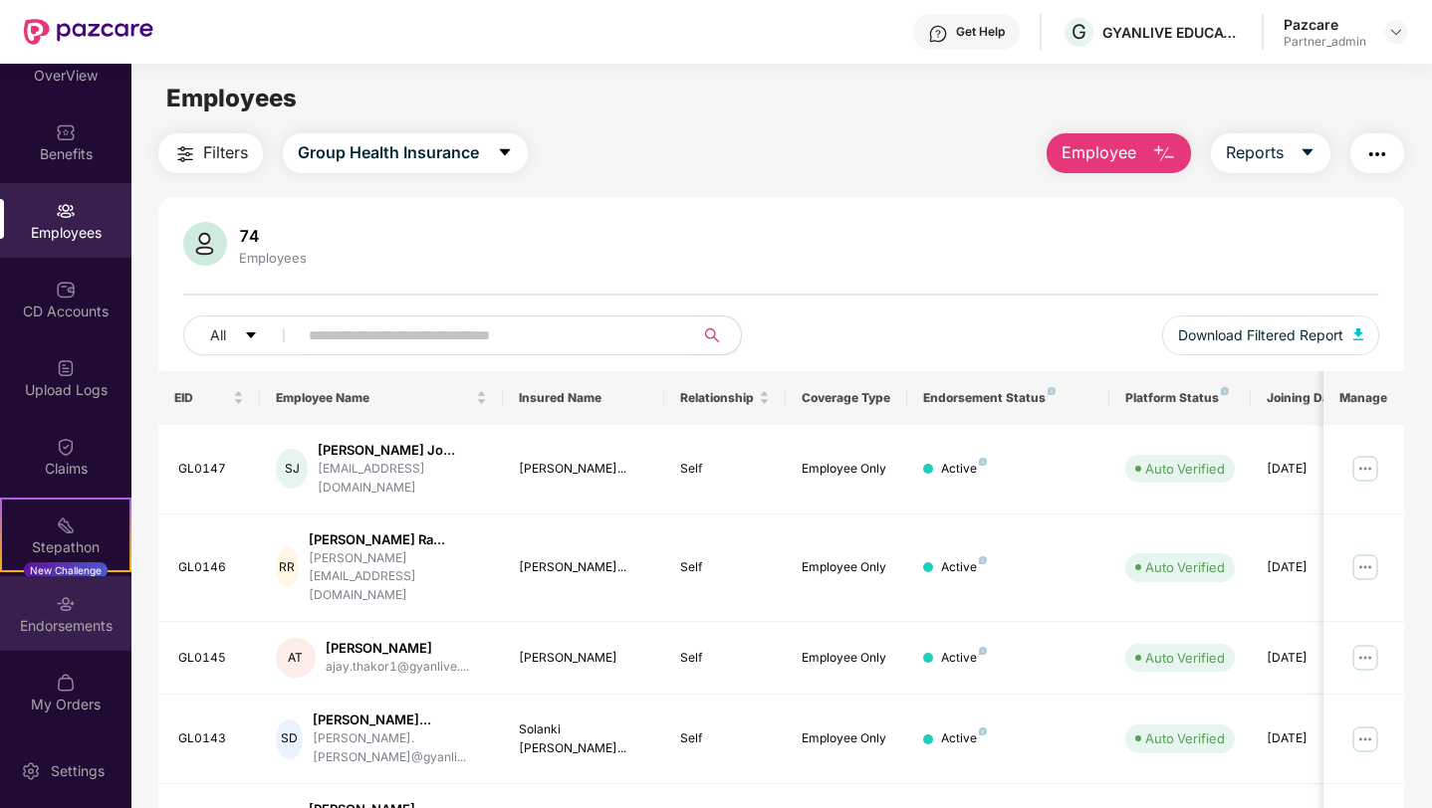
click at [91, 625] on div "Endorsements" at bounding box center [65, 626] width 131 height 20
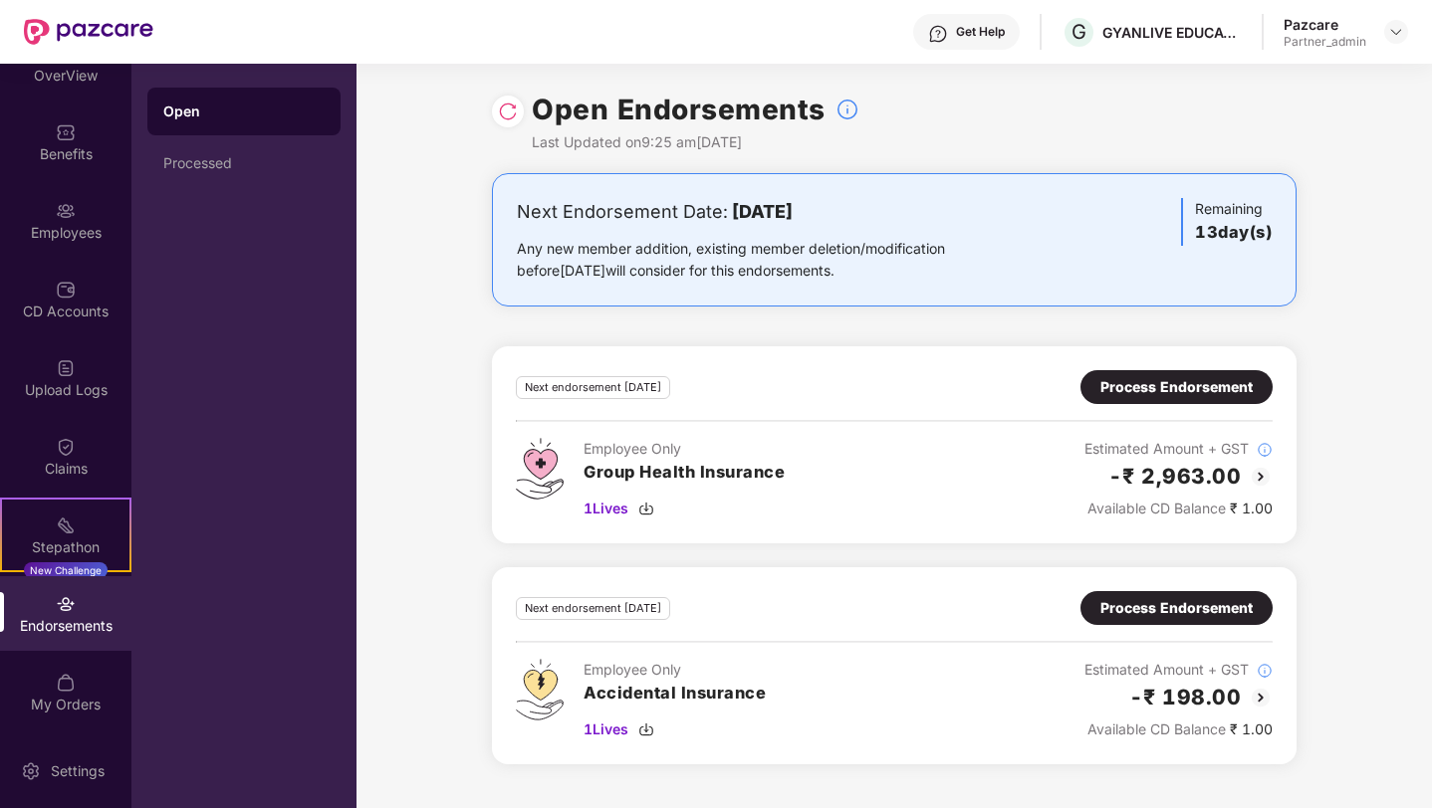
click at [1183, 388] on div "Process Endorsement" at bounding box center [1176, 387] width 152 height 22
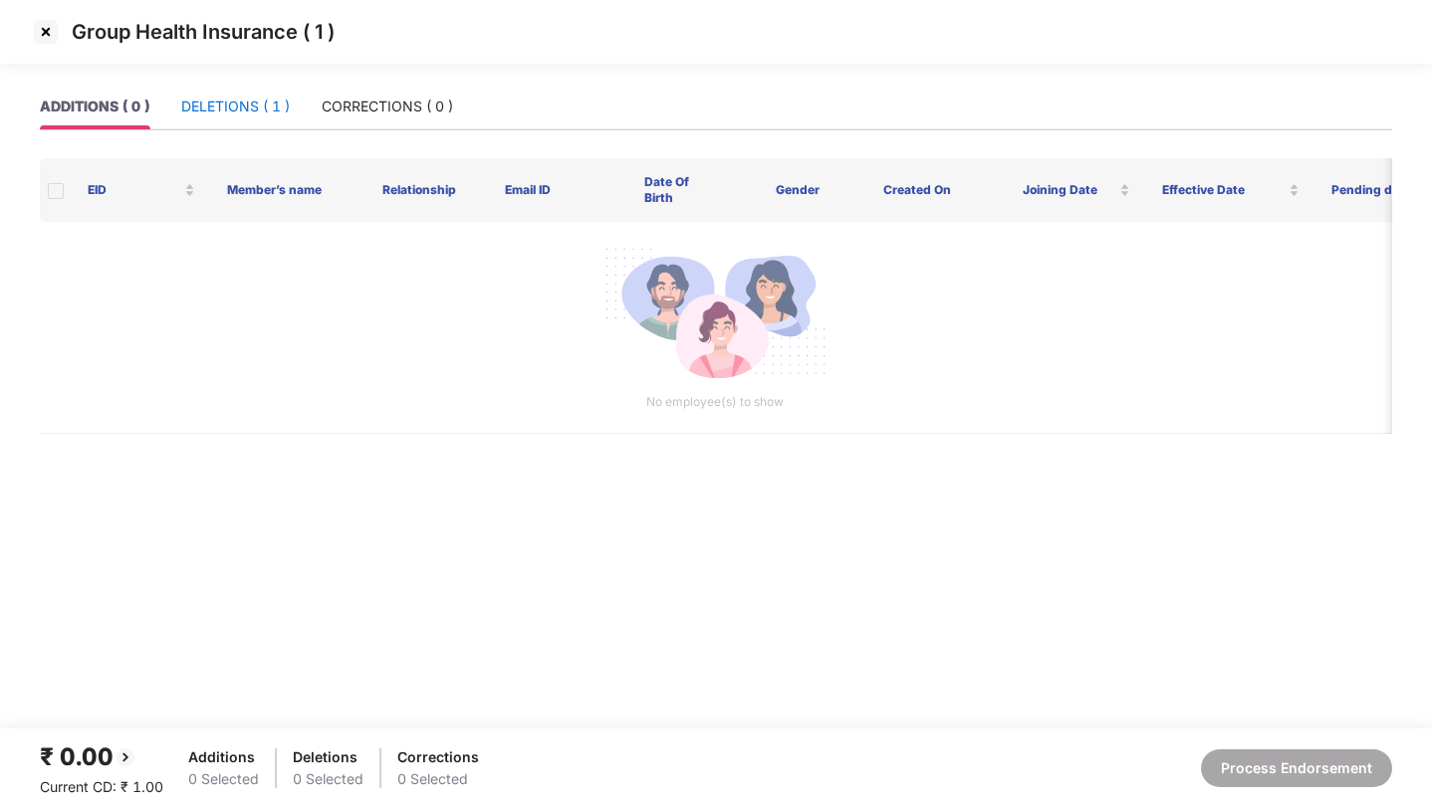
click at [252, 107] on div "DELETIONS ( 1 )" at bounding box center [235, 107] width 109 height 22
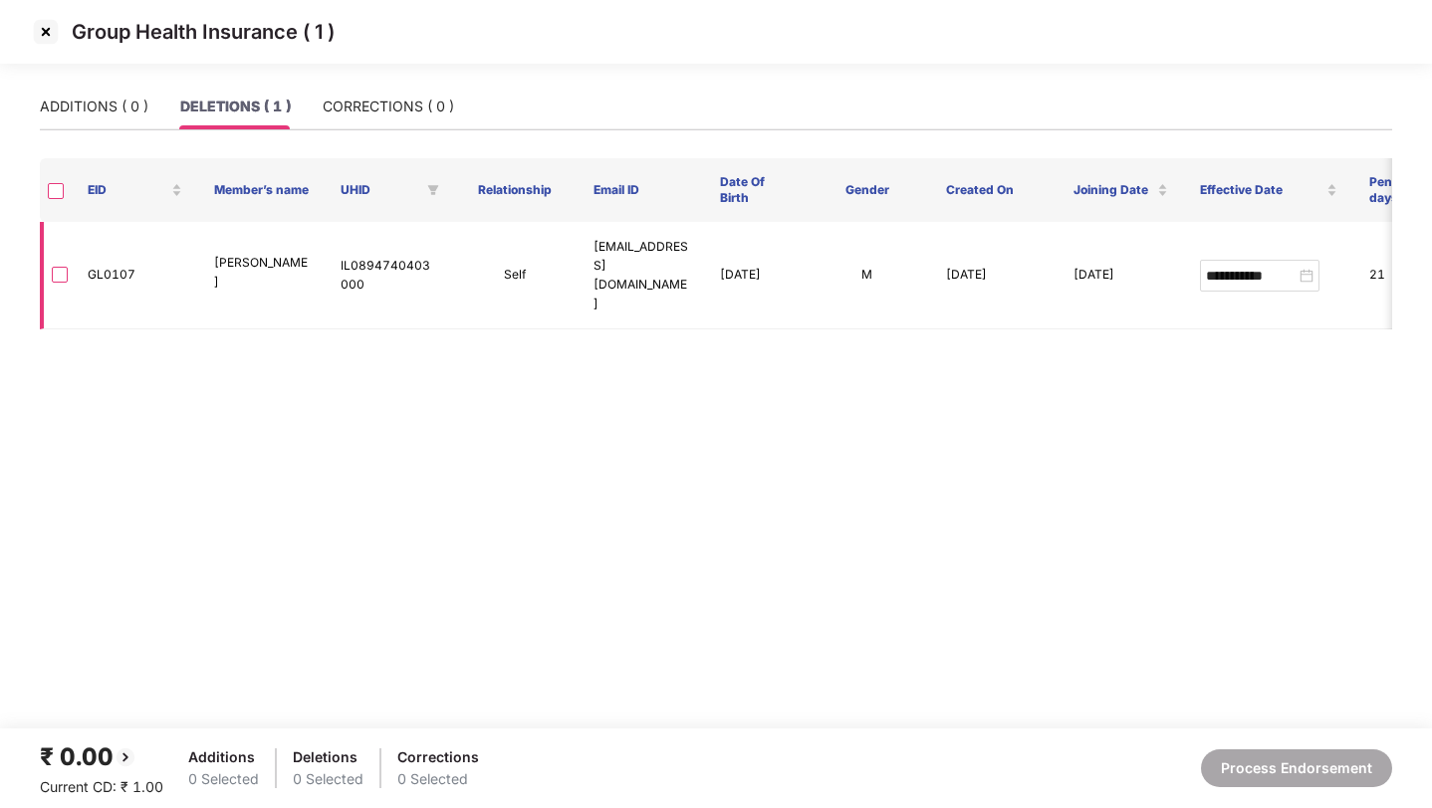
click at [112, 251] on td "GL0107" at bounding box center [135, 276] width 126 height 108
copy td "GL0107"
